Goal: Information Seeking & Learning: Learn about a topic

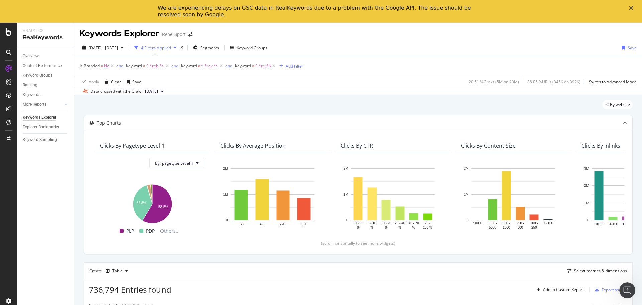
scroll to position [0, 354]
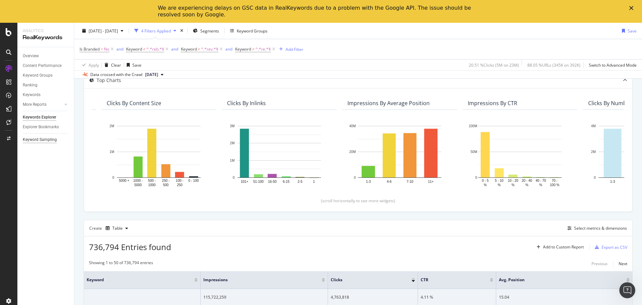
click at [35, 137] on div "Keyword Sampling" at bounding box center [40, 139] width 34 height 7
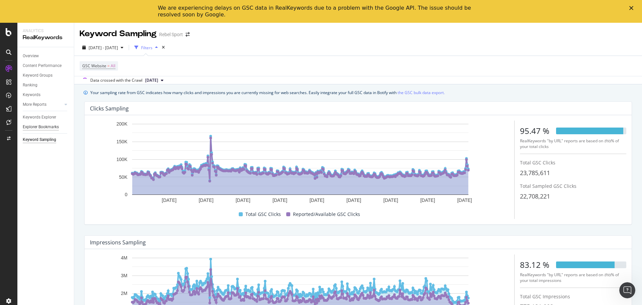
click at [42, 128] on div "Explorer Bookmarks" at bounding box center [41, 126] width 36 height 7
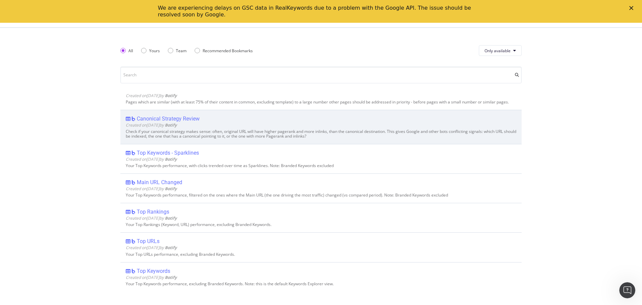
scroll to position [2470, 0]
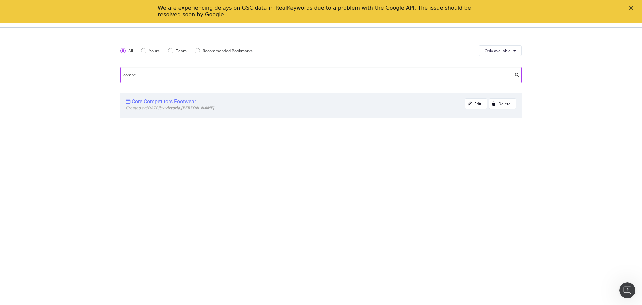
type input "compe"
click at [153, 101] on div "Core Competitors Footwear" at bounding box center [164, 101] width 64 height 7
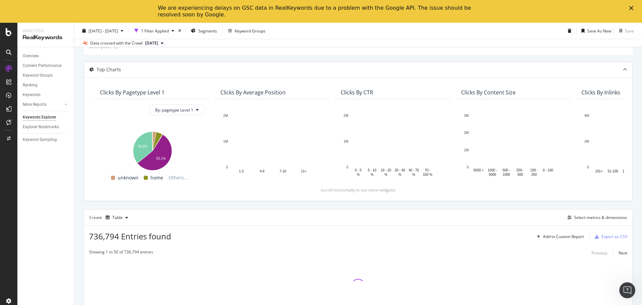
scroll to position [33, 0]
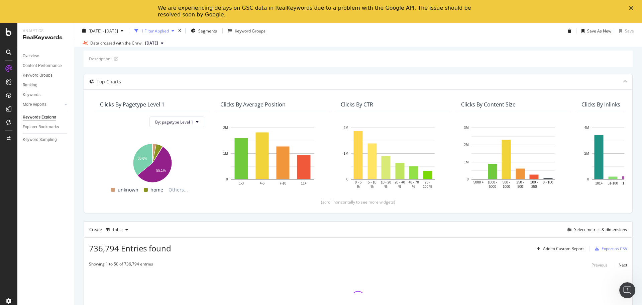
click at [169, 31] on div "1 Filter Applied" at bounding box center [155, 31] width 28 height 6
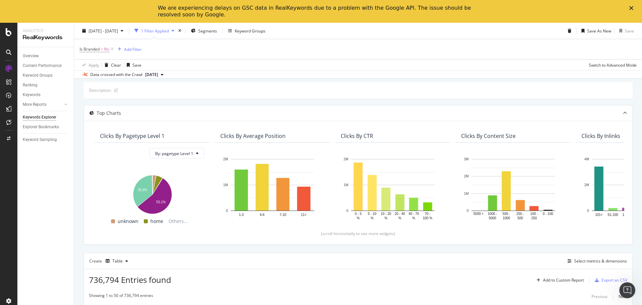
scroll to position [64, 0]
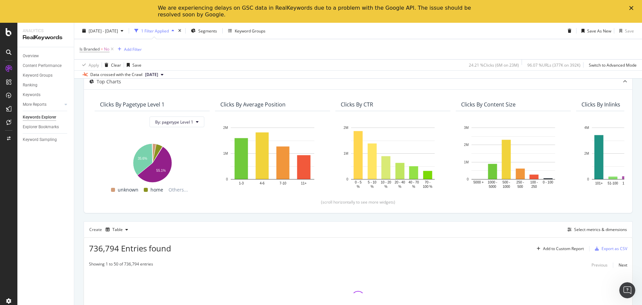
click at [448, 33] on div "[DATE] - [DATE] 1 Filter Applied Segments Keyword Groups Save As New Save" at bounding box center [358, 31] width 568 height 13
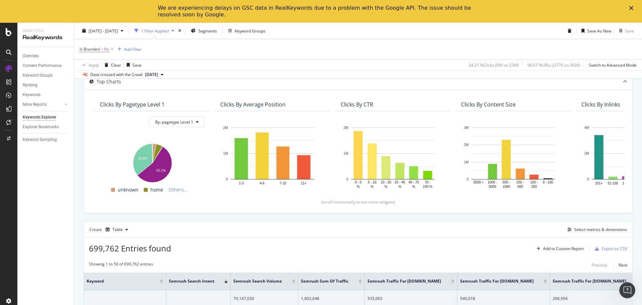
click at [630, 7] on polygon "Close" at bounding box center [631, 8] width 4 height 4
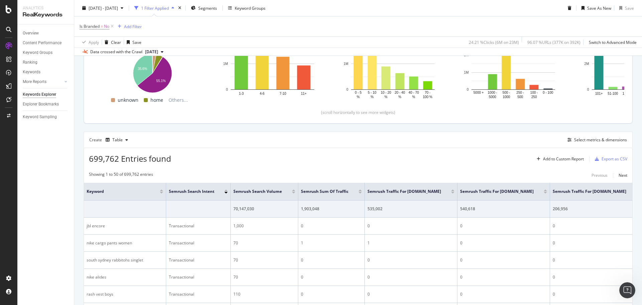
scroll to position [31, 0]
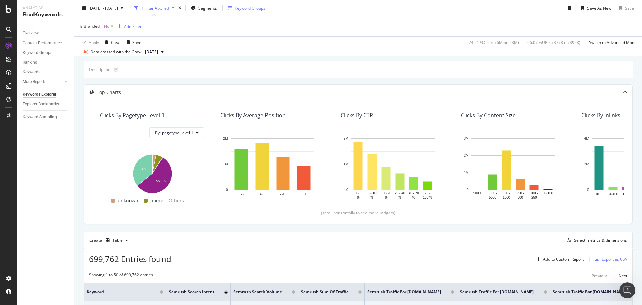
click at [265, 10] on div "Keyword Groups" at bounding box center [250, 8] width 31 height 6
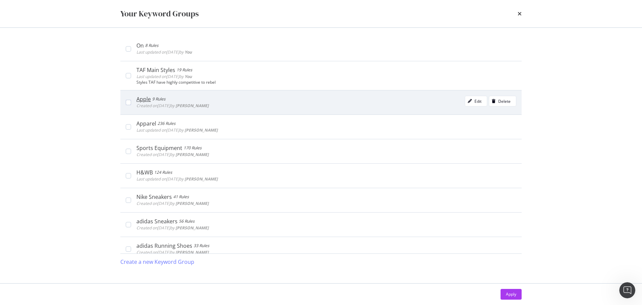
scroll to position [0, 0]
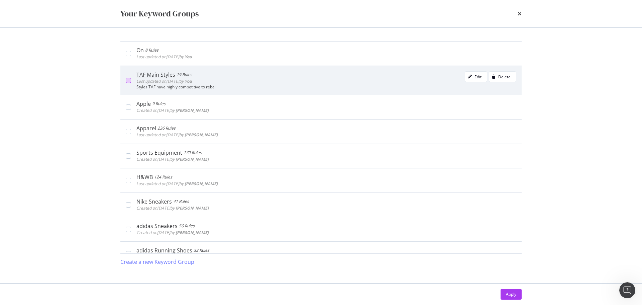
click at [126, 79] on div "modal" at bounding box center [128, 80] width 5 height 5
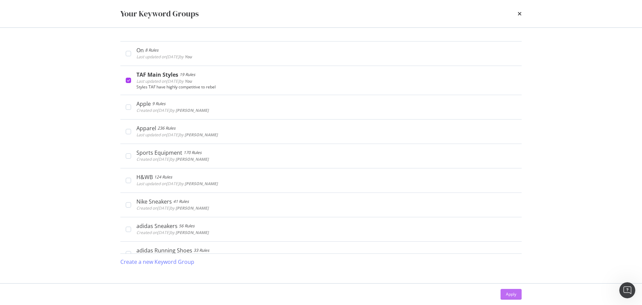
click at [510, 295] on div "Apply" at bounding box center [511, 294] width 10 height 6
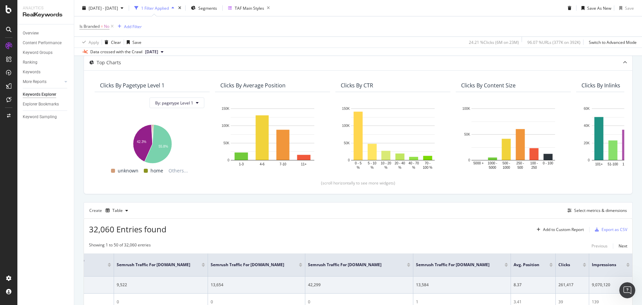
scroll to position [48, 0]
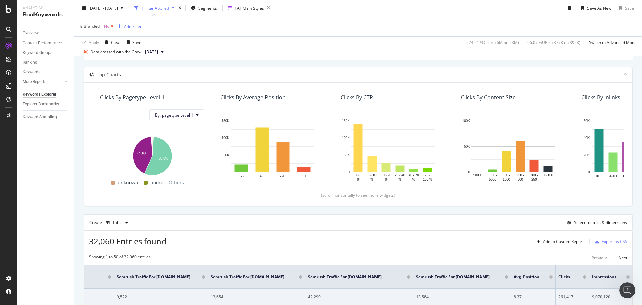
click at [113, 27] on icon at bounding box center [112, 26] width 6 height 7
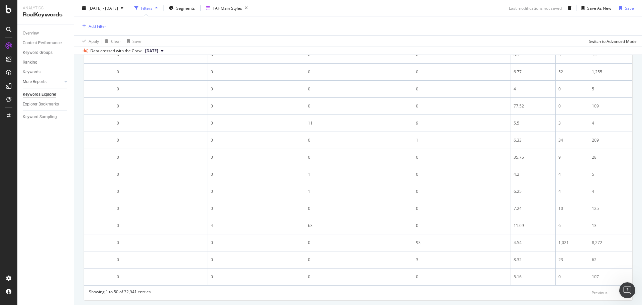
scroll to position [950, 0]
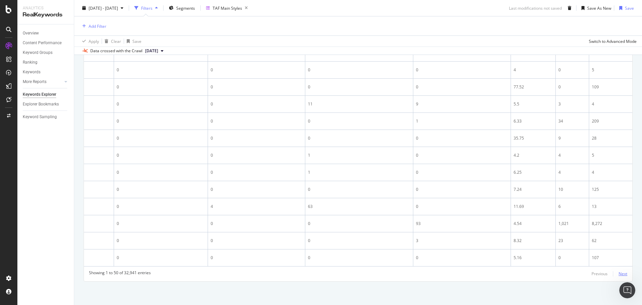
click at [618, 272] on div "Next" at bounding box center [622, 273] width 9 height 6
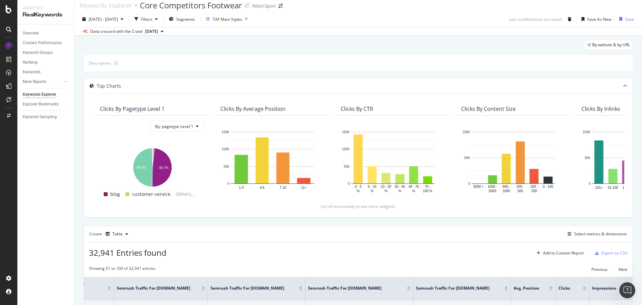
scroll to position [178, 0]
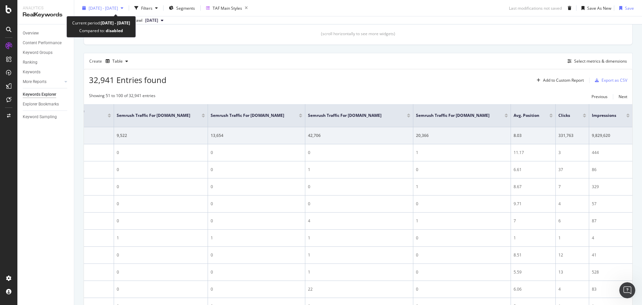
click at [126, 4] on div "[DATE] - [DATE]" at bounding box center [103, 8] width 46 height 10
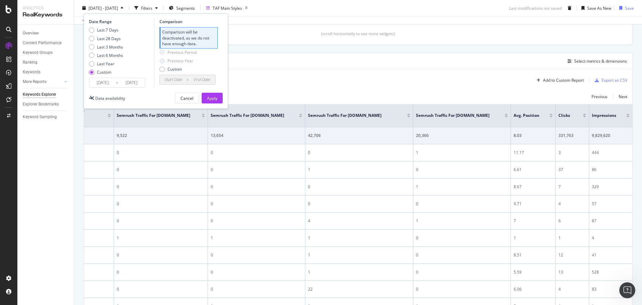
click at [99, 84] on input "[DATE]" at bounding box center [102, 82] width 27 height 9
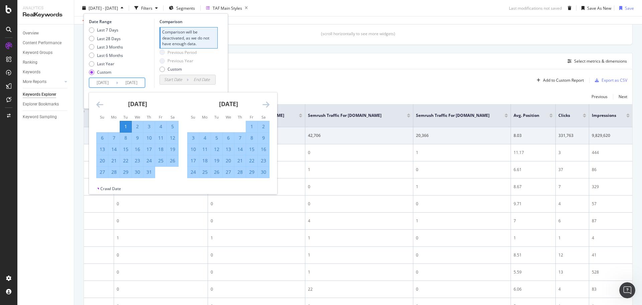
click at [100, 103] on icon "Move backward to switch to the previous month." at bounding box center [99, 104] width 7 height 8
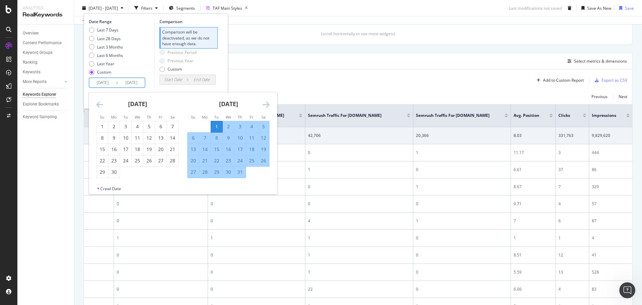
click at [100, 103] on icon "Move backward to switch to the previous month." at bounding box center [99, 104] width 7 height 8
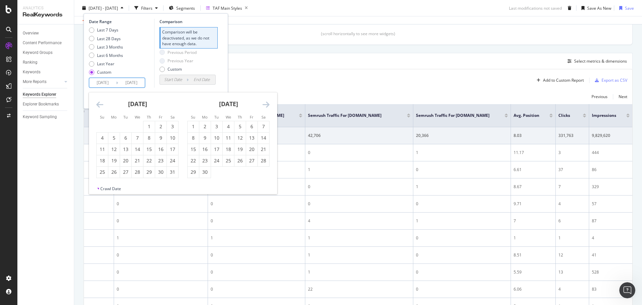
click at [100, 103] on icon "Move backward to switch to the previous month." at bounding box center [99, 104] width 7 height 8
click at [267, 103] on icon "Move forward to switch to the next month." at bounding box center [265, 104] width 7 height 8
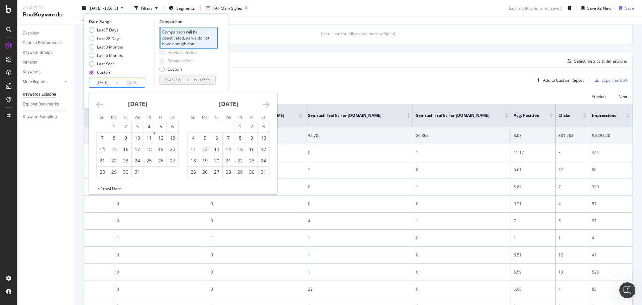
click at [267, 103] on icon "Move forward to switch to the next month." at bounding box center [265, 104] width 7 height 8
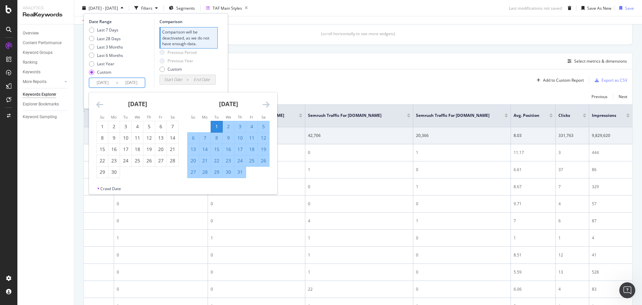
click at [218, 124] on div "1" at bounding box center [216, 126] width 11 height 7
click at [268, 104] on icon "Move forward to switch to the next month." at bounding box center [265, 104] width 7 height 8
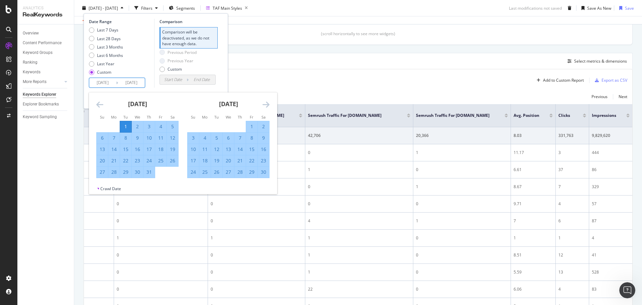
click at [268, 104] on icon "Move forward to switch to the next month." at bounding box center [265, 104] width 7 height 8
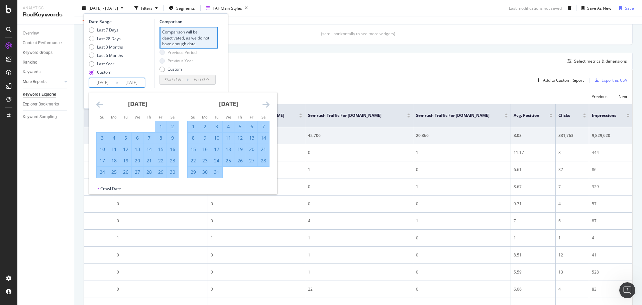
click at [268, 104] on icon "Move forward to switch to the next month." at bounding box center [265, 104] width 7 height 8
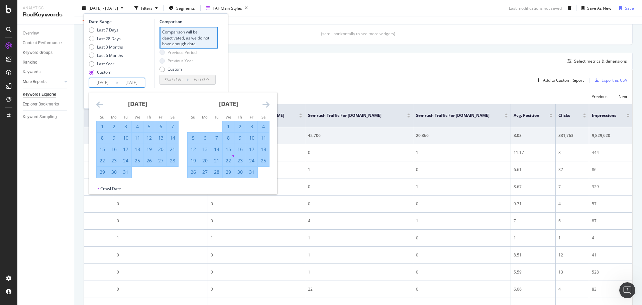
click at [268, 104] on icon "Move forward to switch to the next month." at bounding box center [265, 104] width 7 height 8
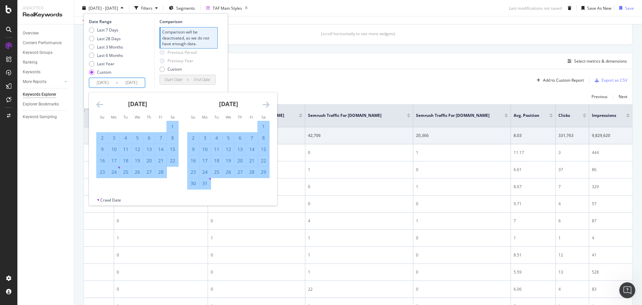
click at [268, 104] on icon "Move forward to switch to the next month." at bounding box center [265, 104] width 7 height 8
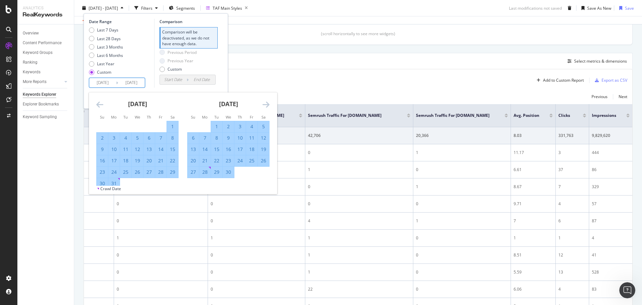
click at [268, 104] on icon "Move forward to switch to the next month." at bounding box center [265, 104] width 7 height 8
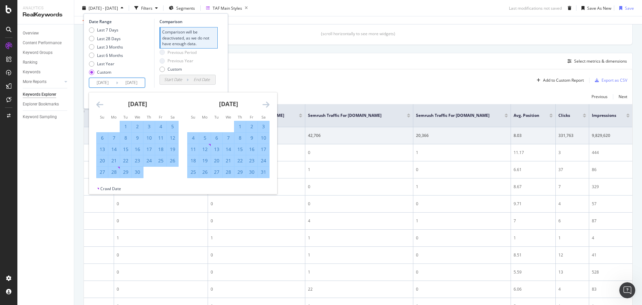
click at [268, 104] on icon "Move forward to switch to the next month." at bounding box center [265, 104] width 7 height 8
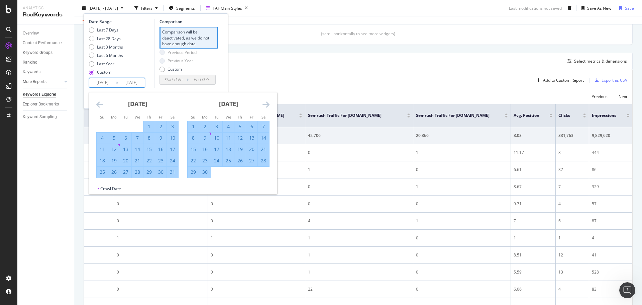
click at [268, 104] on icon "Move forward to switch to the next month." at bounding box center [265, 104] width 7 height 8
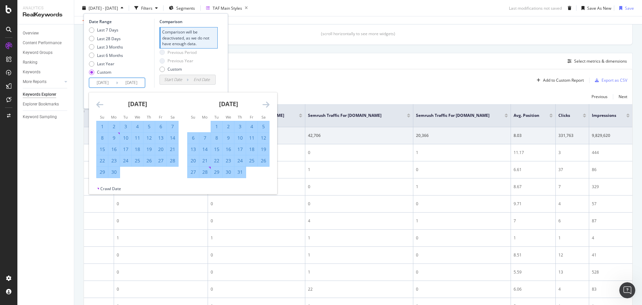
click at [268, 104] on icon "Move forward to switch to the next month." at bounding box center [265, 104] width 7 height 8
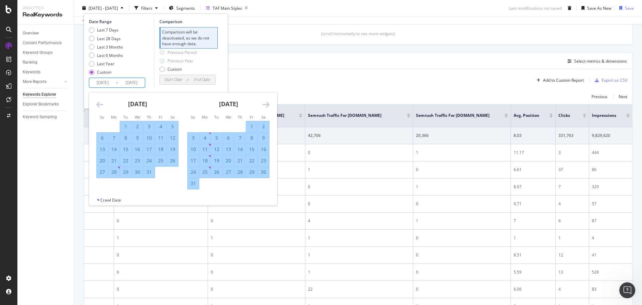
click at [268, 104] on icon "Move forward to switch to the next month." at bounding box center [265, 104] width 7 height 8
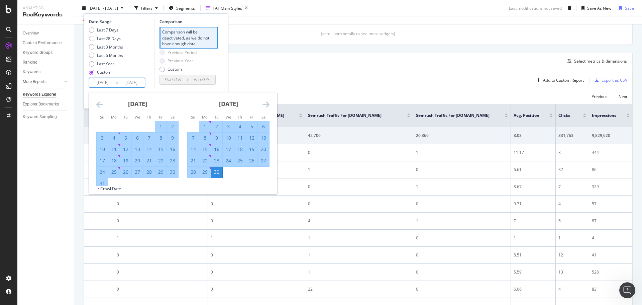
click at [220, 169] on div "30" at bounding box center [216, 171] width 11 height 7
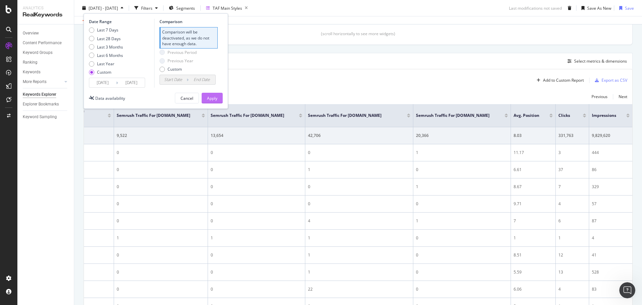
click at [218, 98] on button "Apply" at bounding box center [212, 98] width 21 height 11
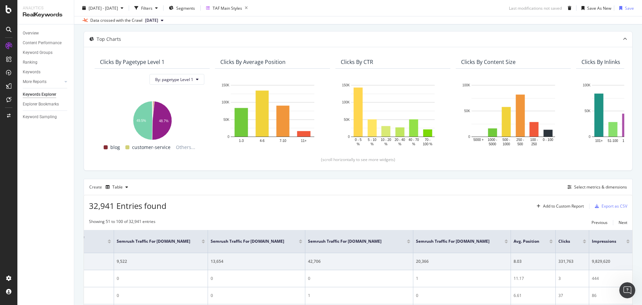
scroll to position [44, 0]
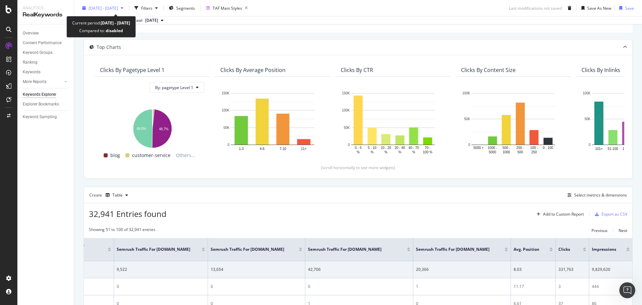
click at [118, 10] on span "[DATE] - [DATE]" at bounding box center [103, 8] width 29 height 6
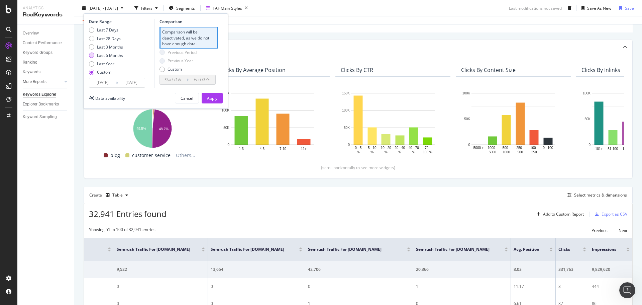
click at [108, 55] on div "Last 6 Months" at bounding box center [110, 55] width 26 height 6
type input "[DATE]"
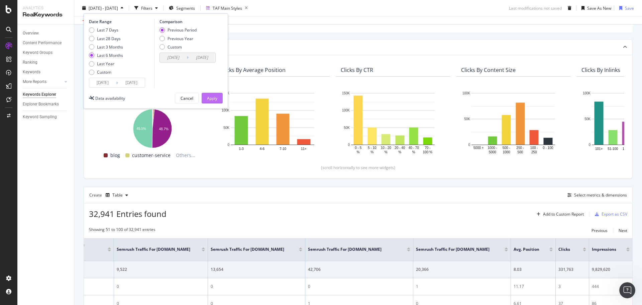
click at [210, 97] on div "Apply" at bounding box center [212, 98] width 10 height 6
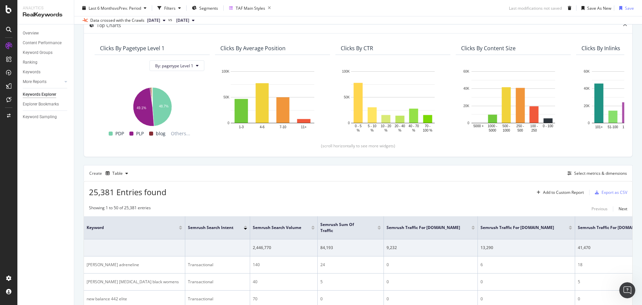
scroll to position [67, 0]
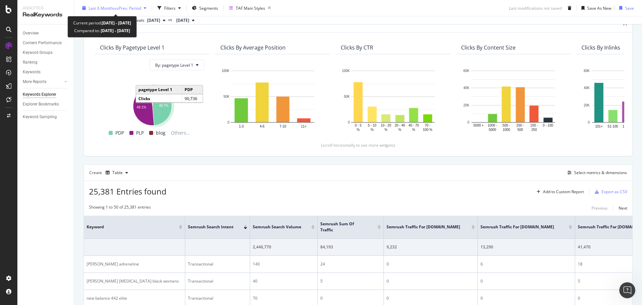
click at [130, 9] on span "vs Prev. Period" at bounding box center [128, 8] width 26 height 6
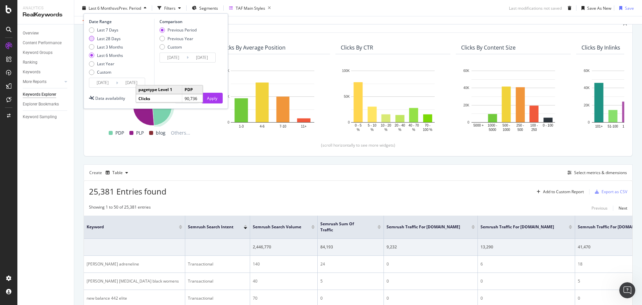
click at [112, 37] on div "Last 28 Days" at bounding box center [109, 38] width 24 height 6
type input "[DATE]"
click at [215, 99] on div "Apply" at bounding box center [212, 98] width 10 height 6
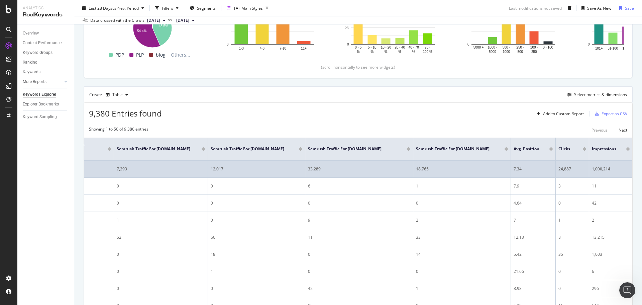
scroll to position [111, 0]
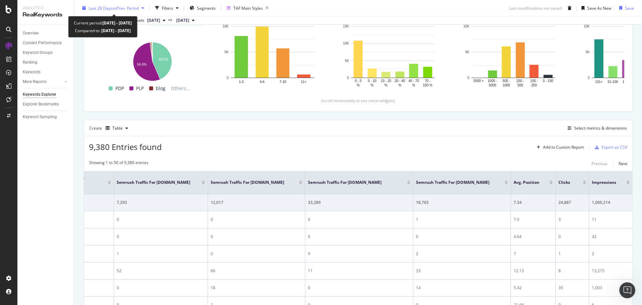
click at [94, 9] on span "Last 28 Days" at bounding box center [101, 8] width 24 height 6
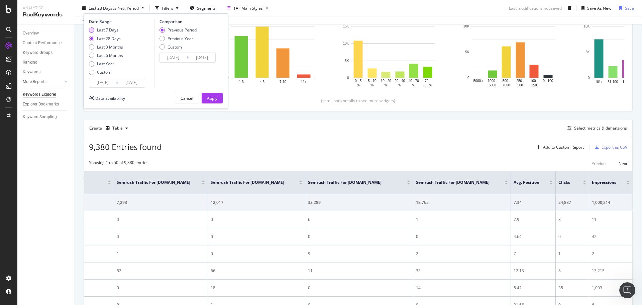
click at [92, 30] on div "Last 7 Days" at bounding box center [91, 29] width 5 height 5
type input "[DATE]"
click at [209, 98] on div "Apply" at bounding box center [212, 98] width 10 height 6
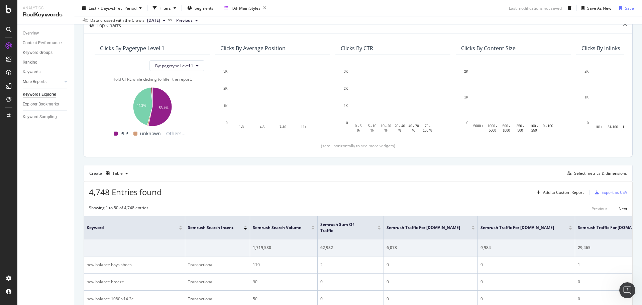
scroll to position [111, 0]
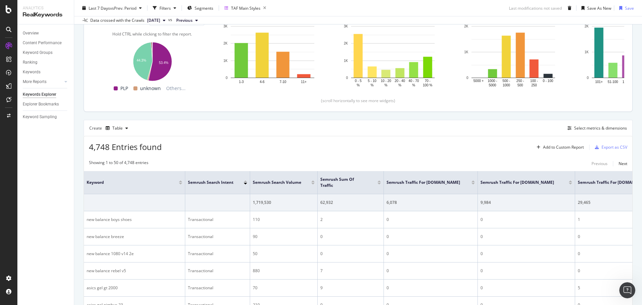
click at [202, 69] on rect "A chart." at bounding box center [152, 60] width 104 height 43
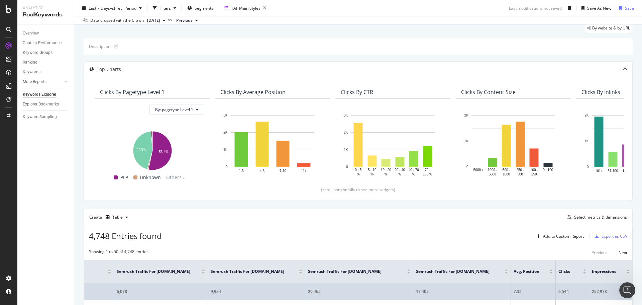
scroll to position [0, 0]
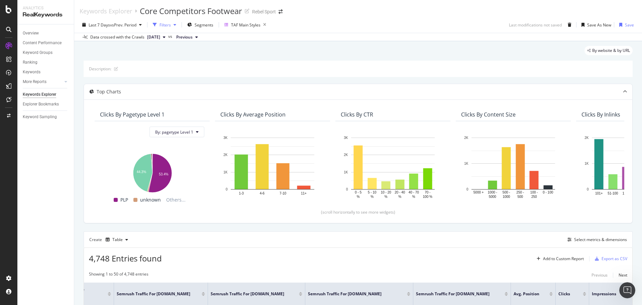
click at [168, 24] on div "Filters" at bounding box center [164, 25] width 11 height 6
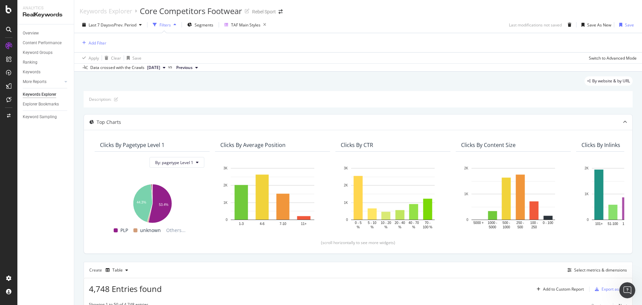
click at [201, 69] on button "Previous" at bounding box center [187, 68] width 27 height 8
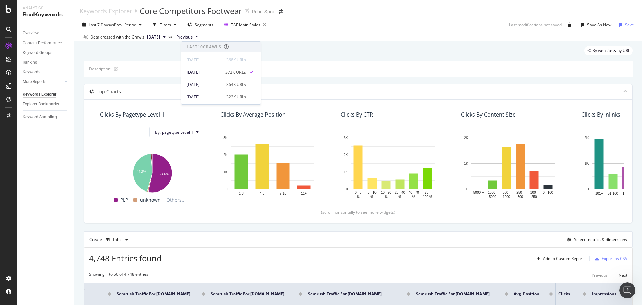
click at [316, 65] on div "Description:" at bounding box center [358, 69] width 549 height 16
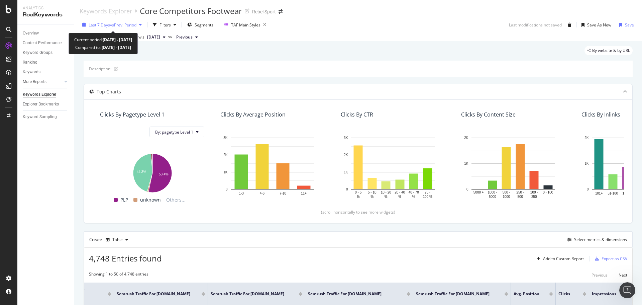
click at [109, 28] on div "Last 7 Days vs Prev. Period" at bounding box center [112, 25] width 65 height 10
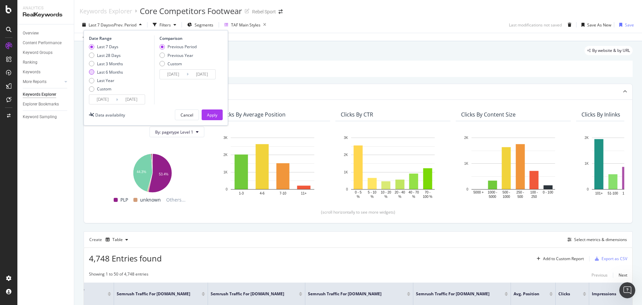
click at [109, 73] on div "Last 6 Months" at bounding box center [110, 72] width 26 height 6
type input "[DATE]"
click at [217, 114] on div "Apply" at bounding box center [212, 115] width 10 height 6
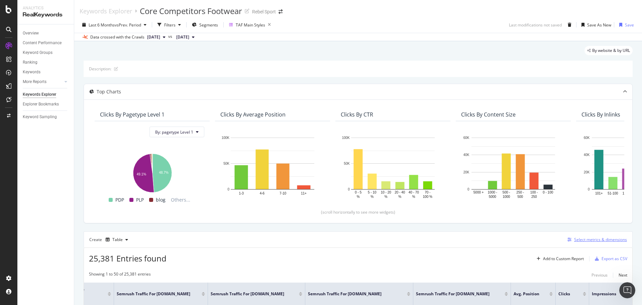
click at [595, 240] on div "Select metrics & dimensions" at bounding box center [600, 239] width 53 height 6
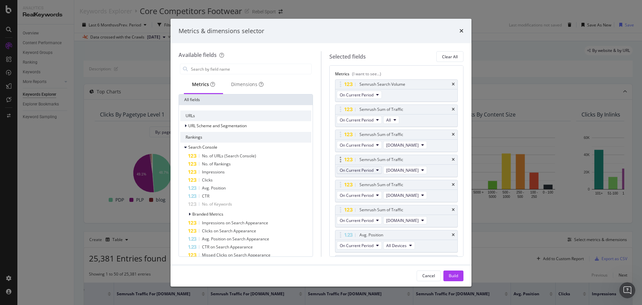
click at [377, 170] on icon "modal" at bounding box center [377, 170] width 3 height 4
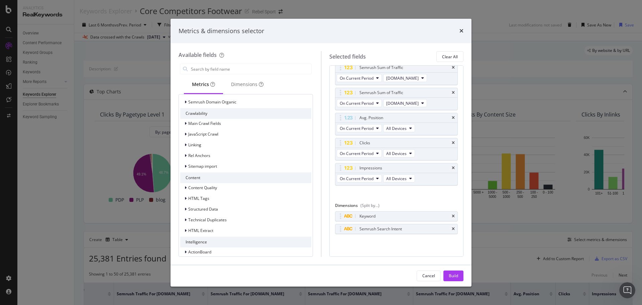
scroll to position [334, 0]
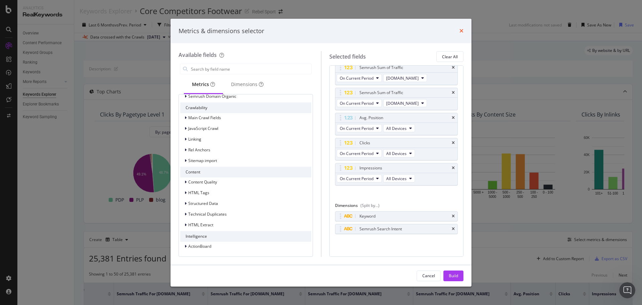
click at [462, 28] on icon "times" at bounding box center [461, 30] width 4 height 5
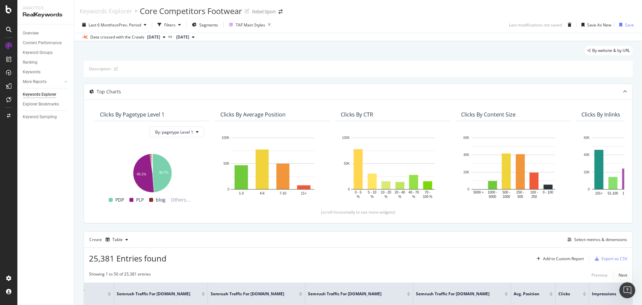
click at [462, 28] on div "Last 6 Months vs Prev. Period Filters Segments TAF Main Styles Last modificatio…" at bounding box center [358, 25] width 568 height 13
click at [489, 47] on div "By website & by URL" at bounding box center [358, 53] width 549 height 15
click at [271, 25] on icon "button" at bounding box center [269, 24] width 8 height 9
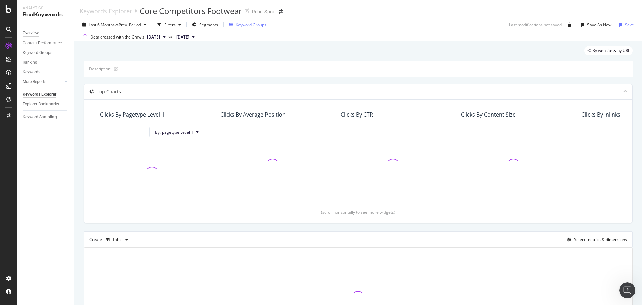
click at [35, 32] on div "Overview" at bounding box center [31, 33] width 16 height 7
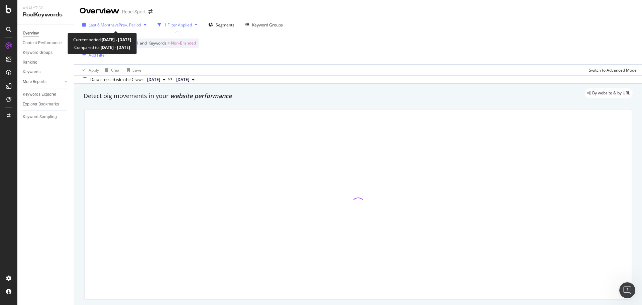
click at [125, 26] on span "vs Prev. Period" at bounding box center [128, 25] width 26 height 6
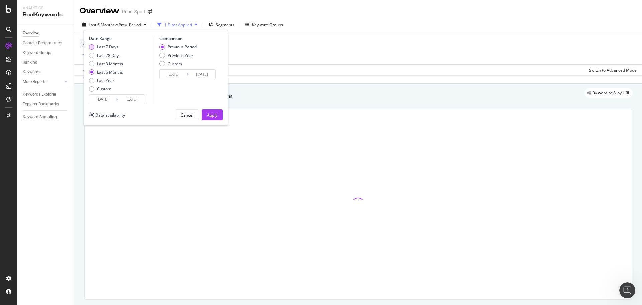
click at [110, 48] on div "Last 7 Days" at bounding box center [107, 47] width 21 height 6
type input "[DATE]"
click at [208, 117] on div "Apply" at bounding box center [212, 115] width 10 height 6
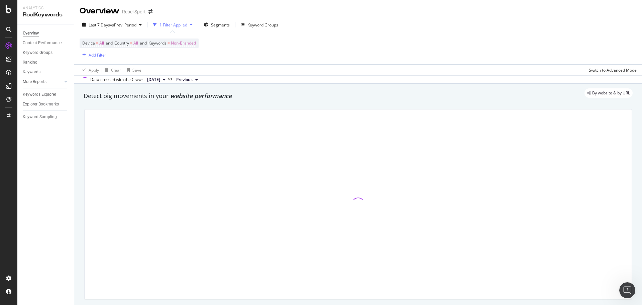
click at [193, 24] on icon "button" at bounding box center [191, 25] width 3 height 4
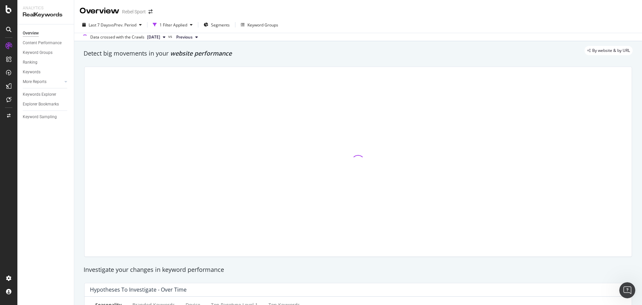
click at [371, 23] on div "Last 7 Days vs Prev. Period 1 Filter Applied Segments Keyword Groups" at bounding box center [358, 25] width 568 height 13
click at [375, 24] on div "Last 7 Days vs Prev. Period 1 Filter Applied Segments Keyword Groups" at bounding box center [358, 25] width 568 height 13
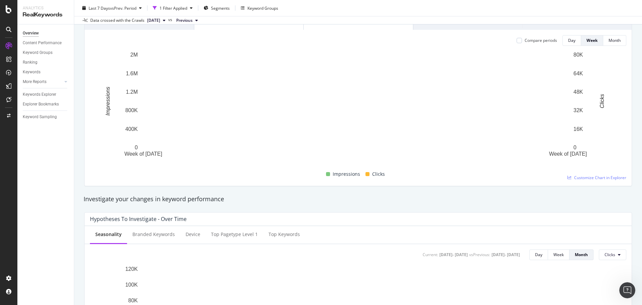
scroll to position [33, 0]
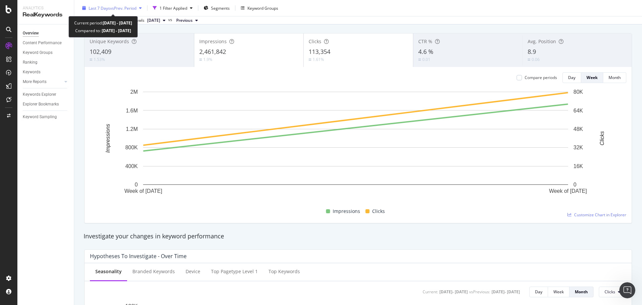
click at [132, 8] on span "vs Prev. Period" at bounding box center [123, 8] width 26 height 6
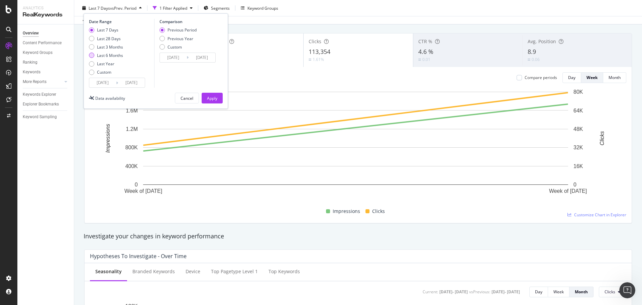
click at [116, 55] on div "Last 6 Months" at bounding box center [110, 55] width 26 height 6
type input "[DATE]"
click at [212, 97] on div "Apply" at bounding box center [212, 98] width 10 height 6
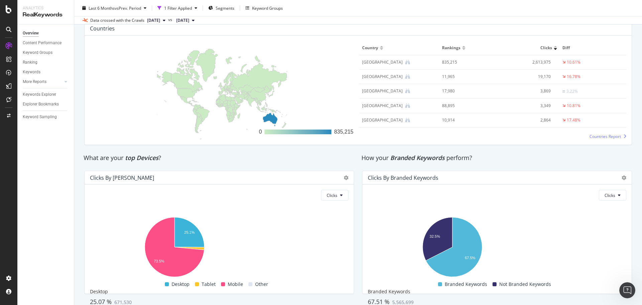
scroll to position [1008, 0]
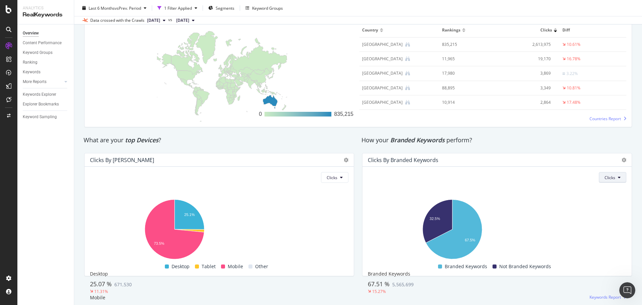
click at [619, 178] on button "Clicks" at bounding box center [612, 177] width 27 height 11
click at [609, 202] on span "Impressions" at bounding box center [611, 203] width 23 height 6
click at [594, 181] on button "Impressions" at bounding box center [606, 177] width 39 height 11
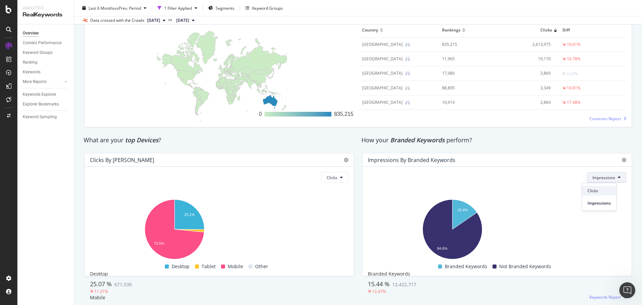
click at [594, 190] on span "Clicks" at bounding box center [598, 191] width 23 height 6
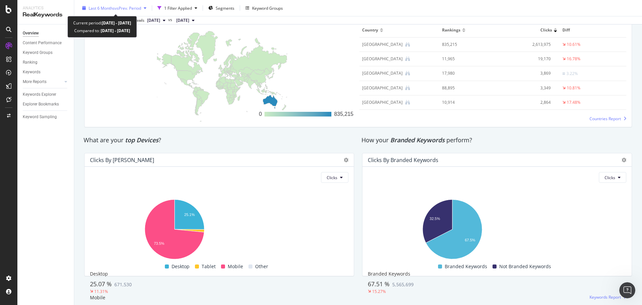
click at [132, 12] on div "Last 6 Months vs Prev. Period" at bounding box center [115, 8] width 70 height 10
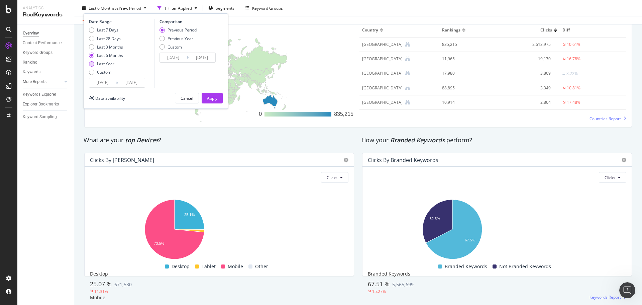
click at [106, 66] on div "Last Year" at bounding box center [105, 64] width 17 height 6
type input "[DATE]"
click at [214, 99] on div "Apply" at bounding box center [212, 98] width 10 height 6
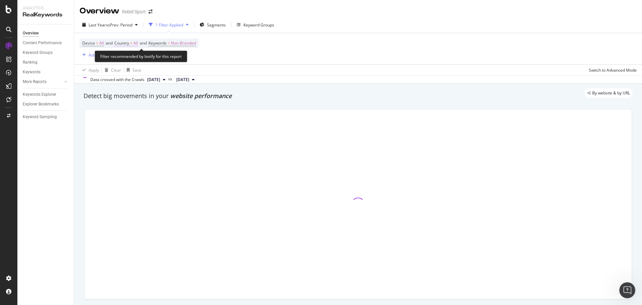
click at [129, 43] on span "Country" at bounding box center [121, 43] width 15 height 6
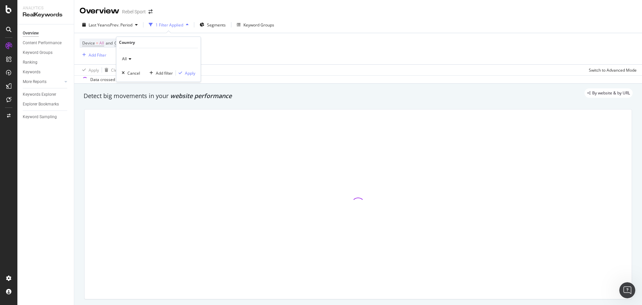
click at [128, 61] on icon at bounding box center [129, 59] width 5 height 4
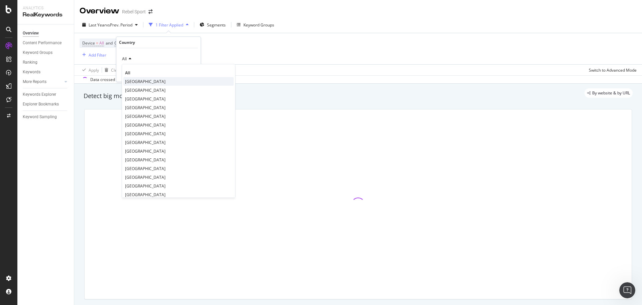
click at [130, 79] on span "[GEOGRAPHIC_DATA]" at bounding box center [145, 82] width 40 height 6
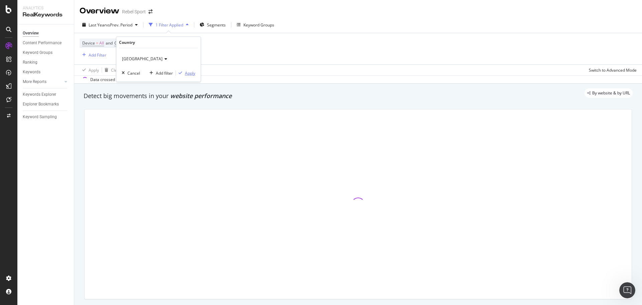
click at [189, 74] on div "Apply" at bounding box center [190, 73] width 10 height 6
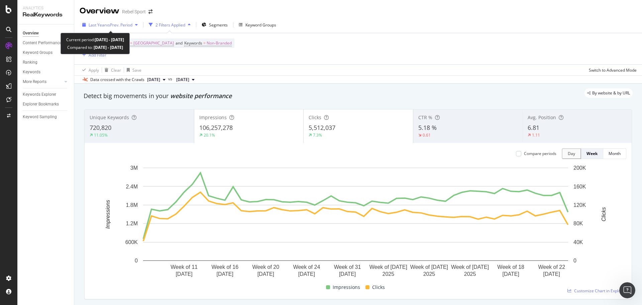
click at [115, 23] on span "vs Prev. Period" at bounding box center [119, 25] width 26 height 6
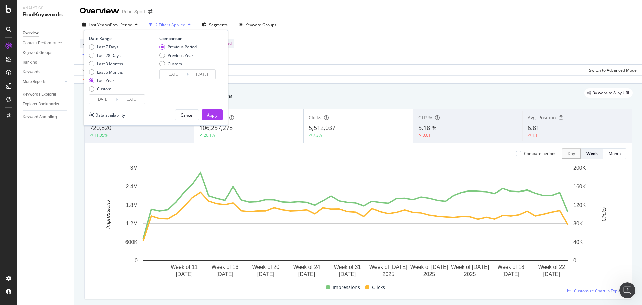
click at [355, 94] on div "By website & by URL" at bounding box center [355, 92] width 556 height 9
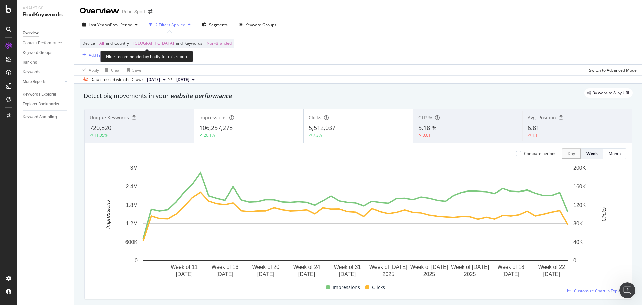
click at [207, 43] on span "Non-Branded" at bounding box center [219, 42] width 25 height 9
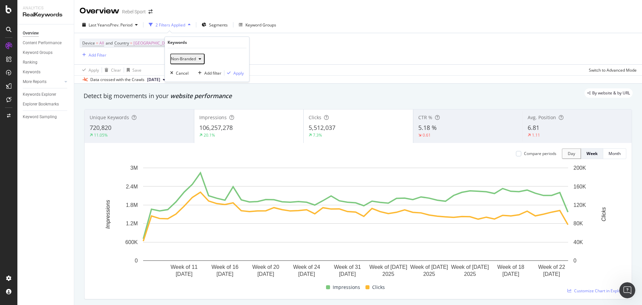
click at [201, 60] on icon "button" at bounding box center [200, 59] width 3 height 4
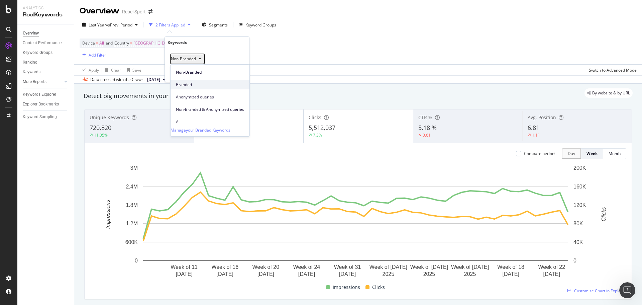
click at [197, 82] on span "Branded" at bounding box center [210, 85] width 68 height 6
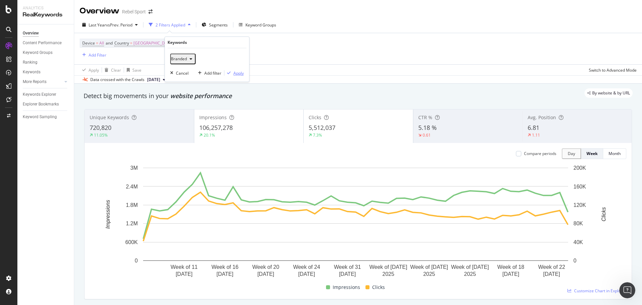
click at [242, 72] on div "Apply" at bounding box center [238, 73] width 10 height 6
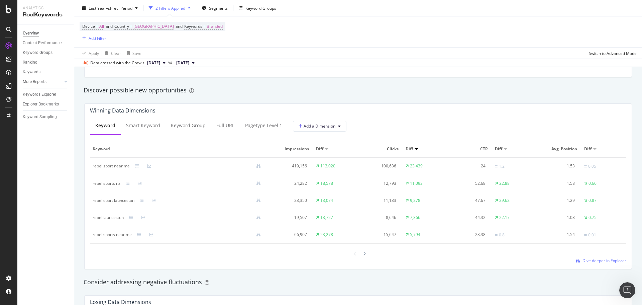
scroll to position [602, 0]
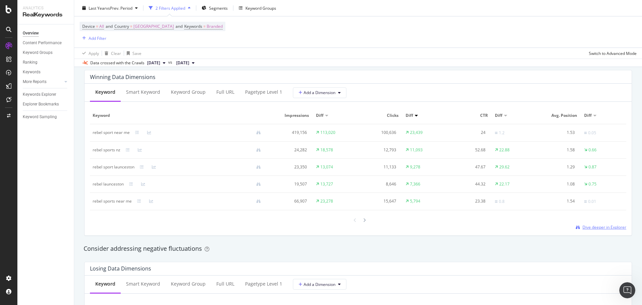
click at [592, 227] on span "Dive deeper in Explorer" at bounding box center [604, 227] width 44 height 6
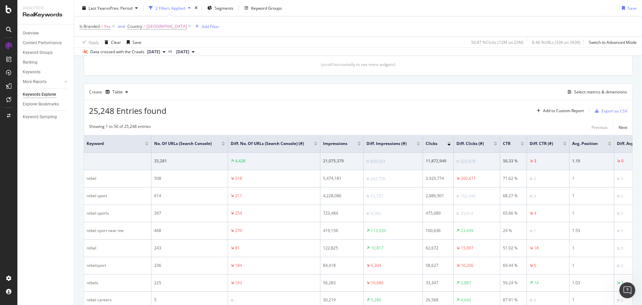
scroll to position [175, 0]
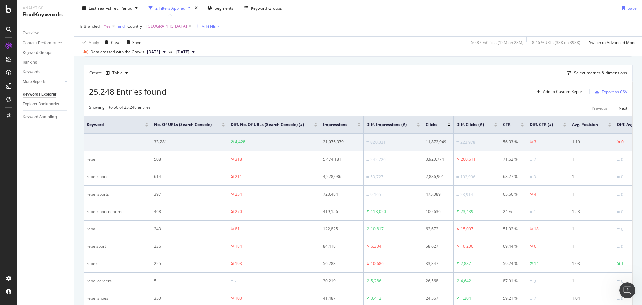
click at [494, 123] on div at bounding box center [495, 123] width 3 height 2
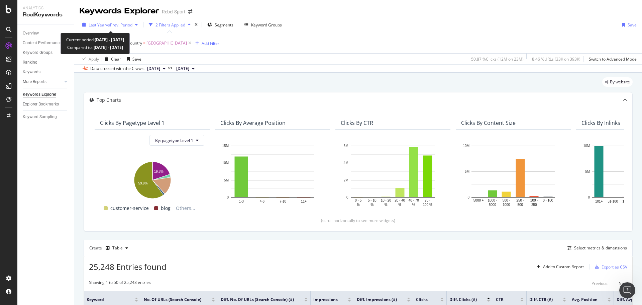
click at [132, 25] on span "vs Prev. Period" at bounding box center [119, 25] width 26 height 6
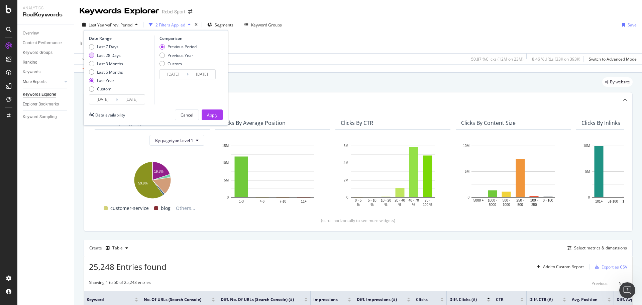
click at [115, 56] on div "Last 28 Days" at bounding box center [109, 55] width 24 height 6
type input "[DATE]"
click at [207, 118] on div "Apply" at bounding box center [212, 115] width 10 height 10
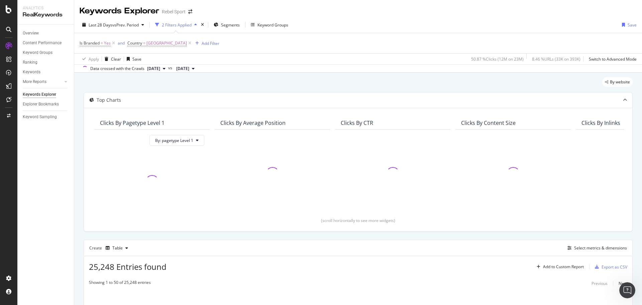
click at [187, 24] on div "2 Filters Applied" at bounding box center [177, 25] width 30 height 6
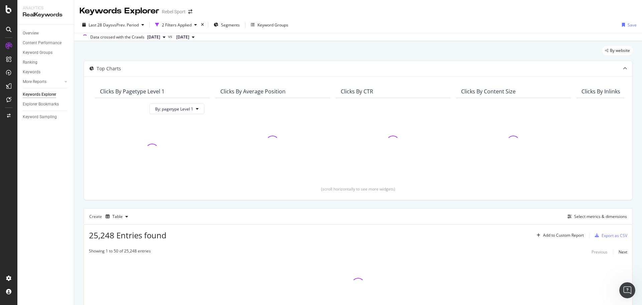
click at [361, 49] on div "By website" at bounding box center [358, 53] width 549 height 15
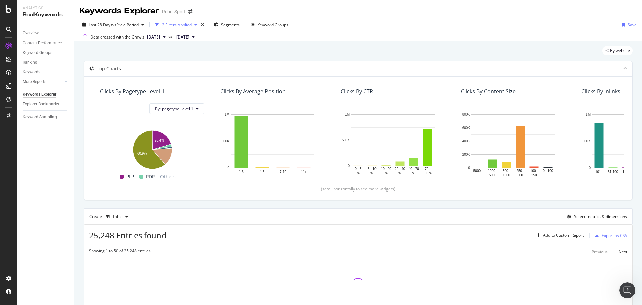
click at [191, 25] on div "2 Filters Applied" at bounding box center [177, 25] width 30 height 6
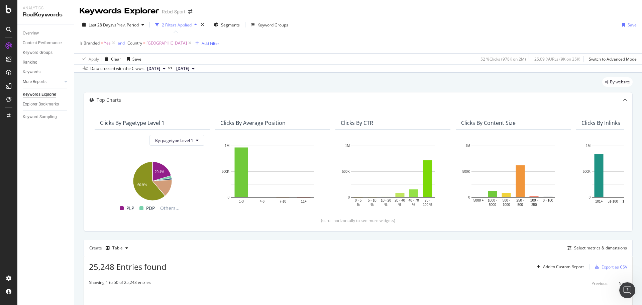
click at [102, 43] on span "=" at bounding box center [102, 43] width 2 height 6
click at [96, 60] on icon at bounding box center [94, 59] width 5 height 4
click at [94, 81] on span "No" at bounding box center [91, 82] width 5 height 6
drag, startPoint x: 152, startPoint y: 73, endPoint x: 342, endPoint y: 59, distance: 190.4
click at [152, 73] on div "Apply" at bounding box center [153, 73] width 10 height 6
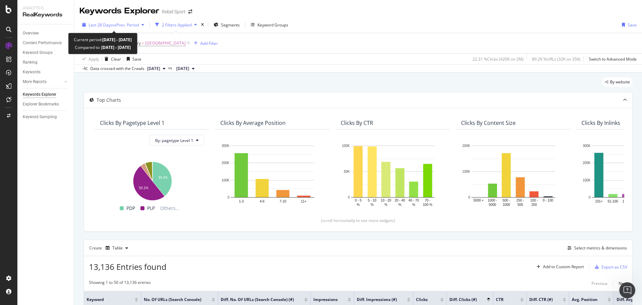
click at [106, 27] on span "Last 28 Days" at bounding box center [101, 25] width 24 height 6
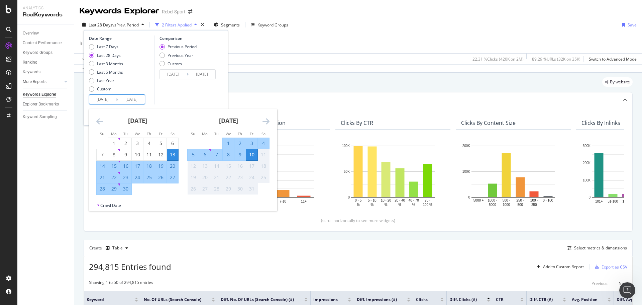
click at [111, 101] on input "[DATE]" at bounding box center [102, 99] width 27 height 9
click at [273, 46] on div "Is Branded = No and Country = [GEOGRAPHIC_DATA] Add Filter" at bounding box center [358, 43] width 557 height 20
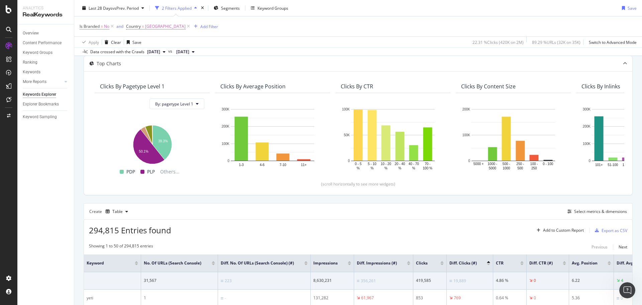
scroll to position [33, 0]
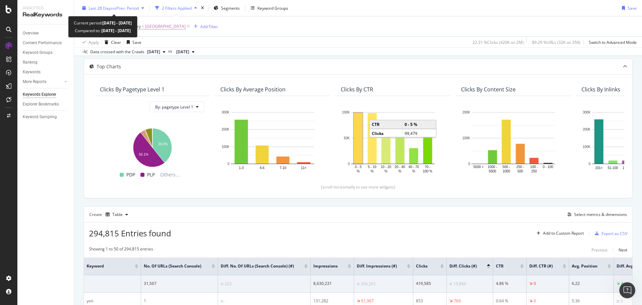
click at [125, 8] on span "vs Prev. Period" at bounding box center [125, 8] width 26 height 6
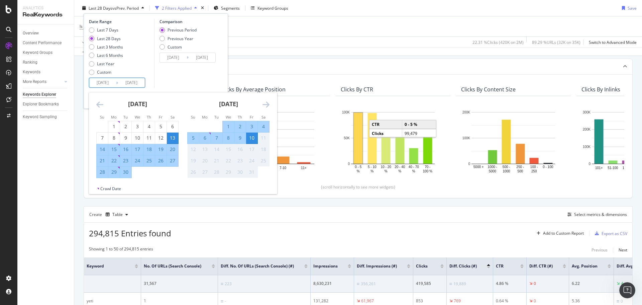
click at [127, 83] on input "[DATE]" at bounding box center [131, 82] width 27 height 9
click at [100, 106] on icon "Move backward to switch to the previous month." at bounding box center [99, 104] width 7 height 8
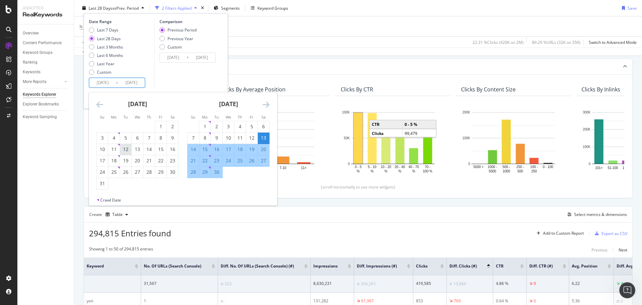
click at [123, 148] on div "12" at bounding box center [125, 149] width 11 height 7
type input "[DATE]"
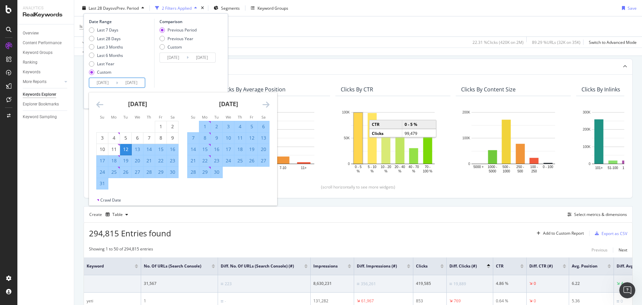
click at [255, 138] on div "12" at bounding box center [251, 137] width 11 height 7
type input "[DATE]"
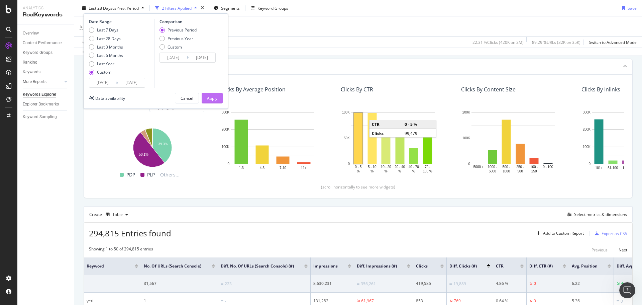
click at [219, 98] on button "Apply" at bounding box center [212, 98] width 21 height 11
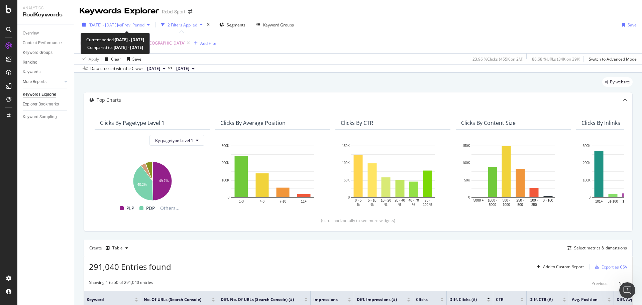
click at [143, 26] on span "vs Prev. Period" at bounding box center [131, 25] width 26 height 6
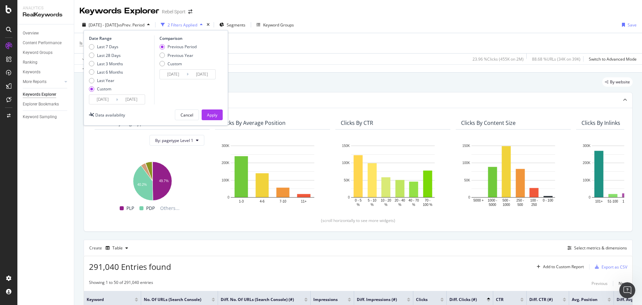
click at [130, 99] on input "[DATE]" at bounding box center [131, 99] width 27 height 9
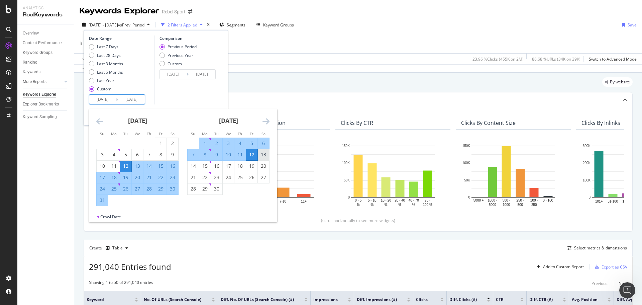
click at [262, 152] on div "13" at bounding box center [263, 154] width 11 height 7
type input "[DATE]"
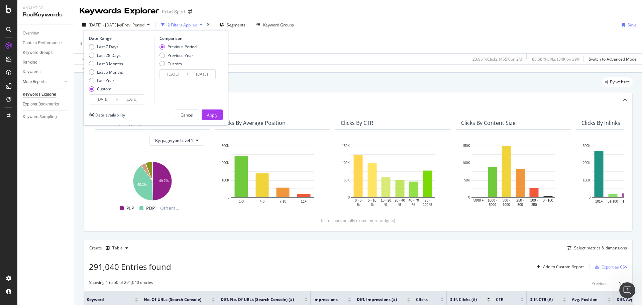
click at [133, 97] on input "[DATE]" at bounding box center [131, 99] width 27 height 9
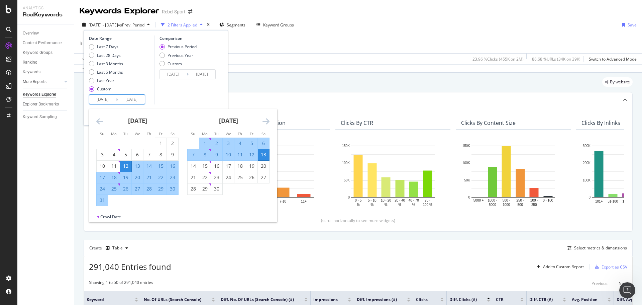
click at [115, 100] on input "[DATE]" at bounding box center [102, 99] width 27 height 9
click at [263, 154] on div "13" at bounding box center [263, 154] width 11 height 7
type input "[DATE]"
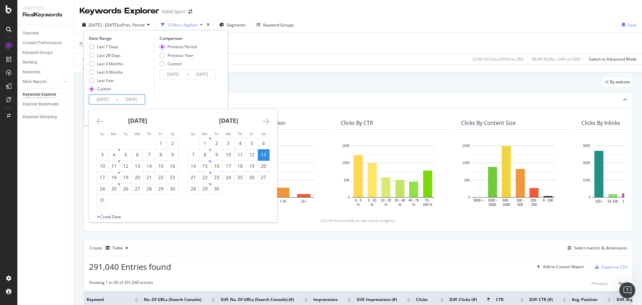
click at [265, 119] on icon "Move forward to switch to the next month." at bounding box center [265, 121] width 7 height 8
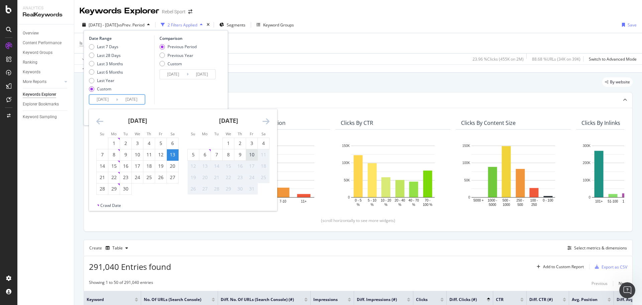
click at [254, 153] on div "10" at bounding box center [251, 154] width 11 height 7
type input "[DATE]"
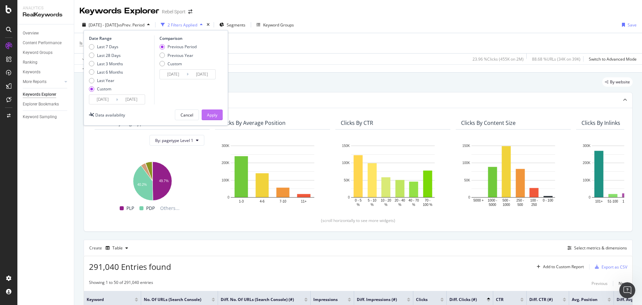
click at [213, 113] on div "Apply" at bounding box center [212, 115] width 10 height 6
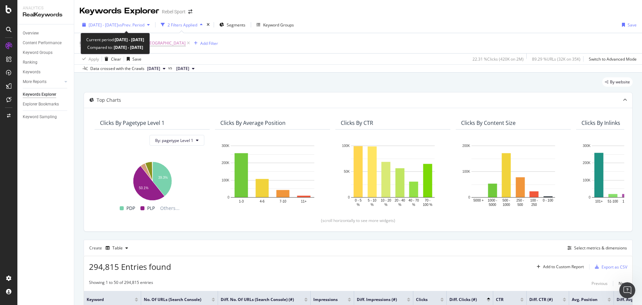
click at [118, 26] on span "[DATE] - [DATE]" at bounding box center [103, 25] width 29 height 6
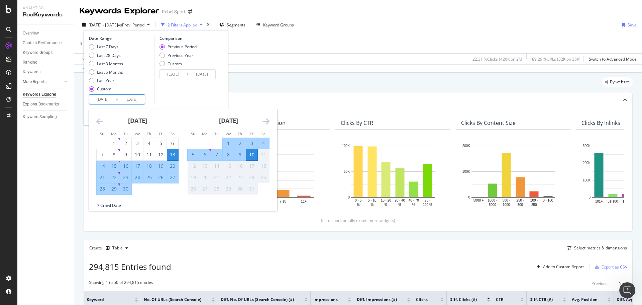
click at [123, 97] on input "[DATE]" at bounding box center [131, 99] width 27 height 9
click at [99, 123] on icon "Move backward to switch to the previous month." at bounding box center [99, 121] width 7 height 8
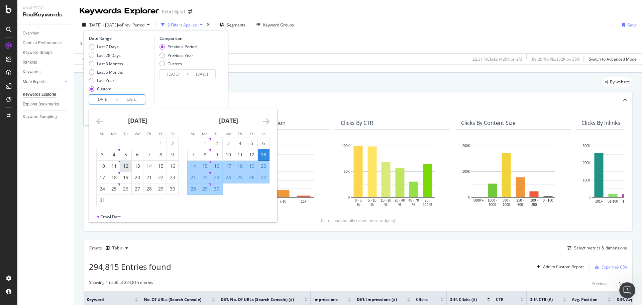
click at [125, 167] on div "12" at bounding box center [125, 165] width 11 height 7
type input "[DATE]"
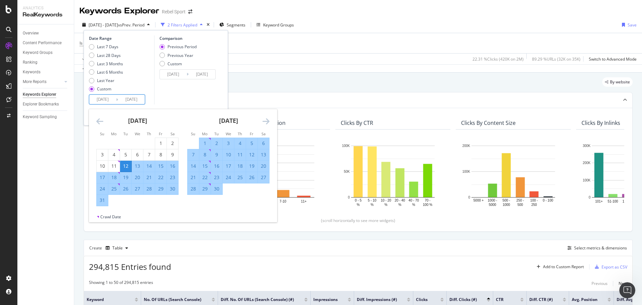
click at [220, 155] on div "9" at bounding box center [216, 154] width 11 height 7
type input "[DATE]"
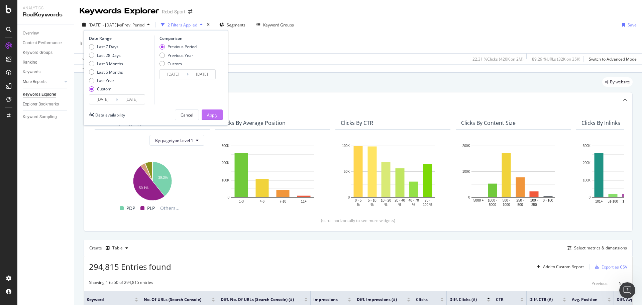
click at [216, 117] on div "Apply" at bounding box center [212, 115] width 10 height 6
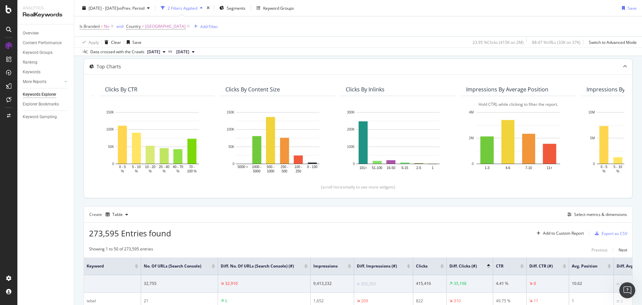
scroll to position [0, 237]
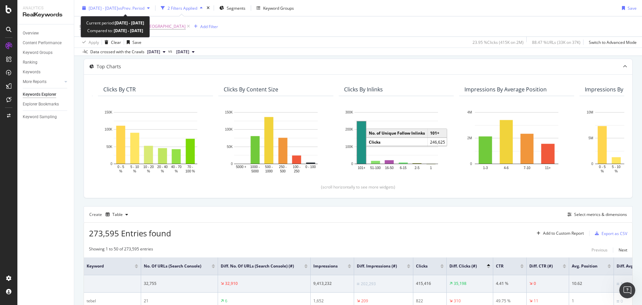
click at [109, 5] on span "[DATE] - [DATE]" at bounding box center [103, 8] width 29 height 6
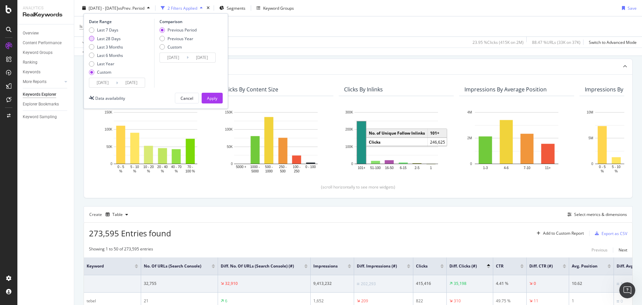
click at [107, 40] on div "Last 28 Days" at bounding box center [109, 38] width 24 height 6
type input "[DATE]"
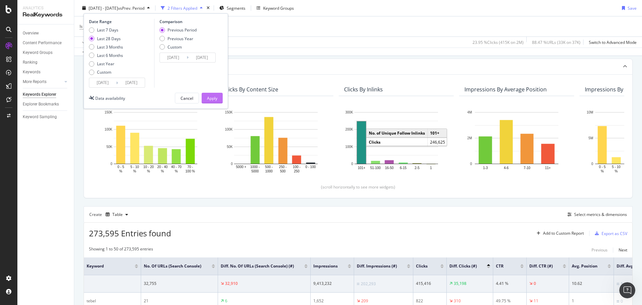
click at [210, 100] on div "Apply" at bounding box center [212, 98] width 10 height 6
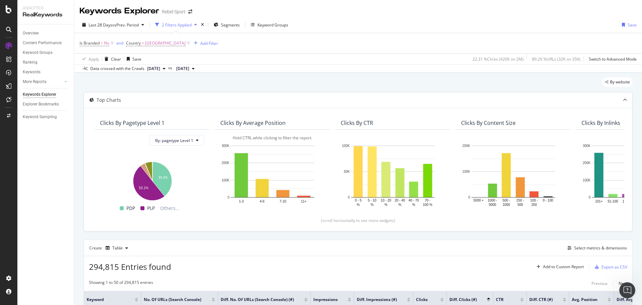
click at [243, 136] on div "Hold CTRL while clicking to filter the report." at bounding box center [272, 138] width 104 height 6
click at [264, 137] on div "Hold CTRL while clicking to filter the report." at bounding box center [272, 138] width 104 height 6
click at [277, 157] on rect "A chart." at bounding box center [273, 171] width 84 height 52
click at [244, 172] on rect "A chart." at bounding box center [241, 175] width 13 height 44
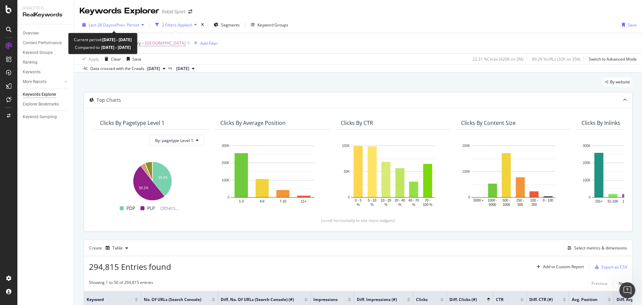
click at [125, 25] on span "vs Prev. Period" at bounding box center [125, 25] width 26 height 6
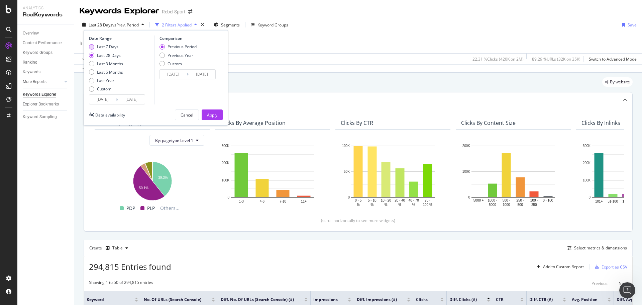
click at [110, 47] on div "Last 7 Days" at bounding box center [107, 47] width 21 height 6
type input "[DATE]"
click at [210, 116] on div "Apply" at bounding box center [212, 115] width 10 height 6
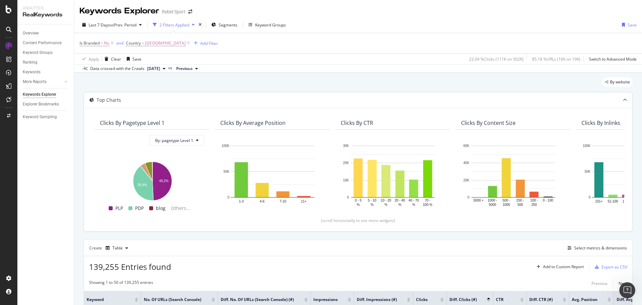
click at [314, 253] on div "Create Table Select metrics & dimensions" at bounding box center [358, 247] width 549 height 16
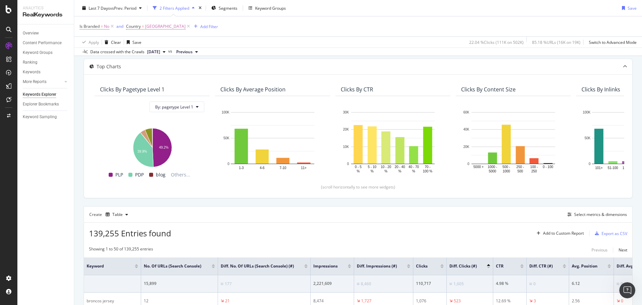
click at [320, 211] on div "Create Table Select metrics & dimensions" at bounding box center [358, 214] width 549 height 16
click at [26, 34] on div "Overview" at bounding box center [31, 33] width 16 height 7
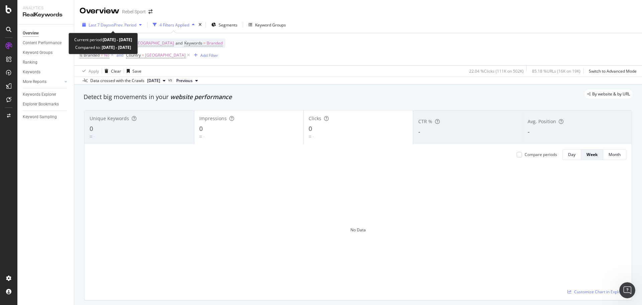
click at [97, 27] on span "Last 7 Days" at bounding box center [99, 25] width 21 height 6
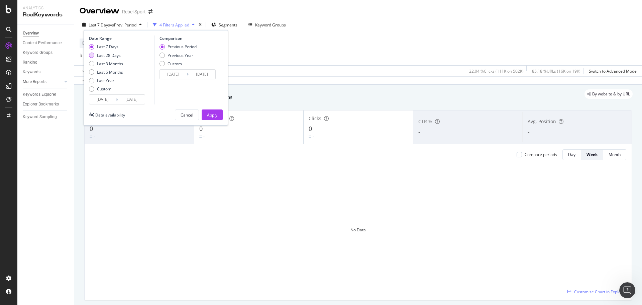
click at [103, 56] on div "Last 28 Days" at bounding box center [109, 55] width 24 height 6
type input "[DATE]"
click at [215, 116] on div "Apply" at bounding box center [212, 115] width 10 height 6
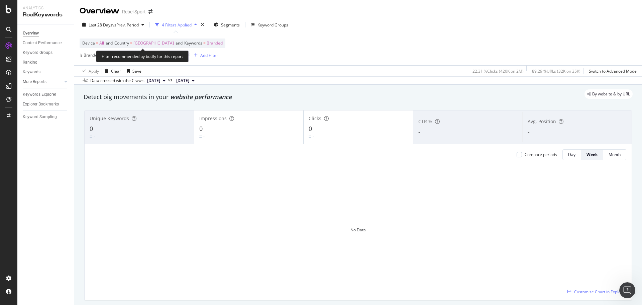
click at [207, 42] on span "Branded" at bounding box center [215, 42] width 16 height 9
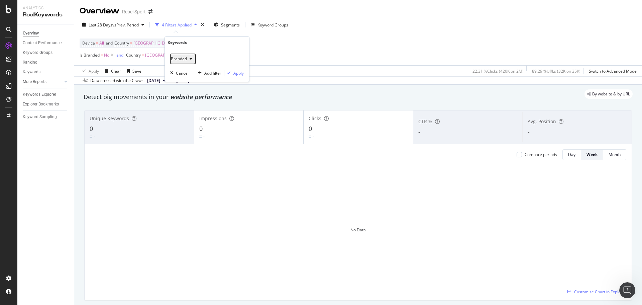
click at [192, 58] on icon "button" at bounding box center [191, 59] width 3 height 4
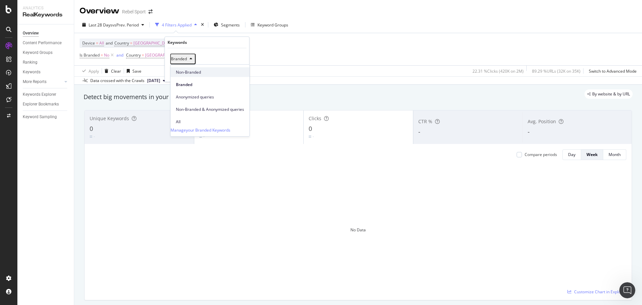
click at [192, 71] on span "Non-Branded" at bounding box center [210, 72] width 68 height 6
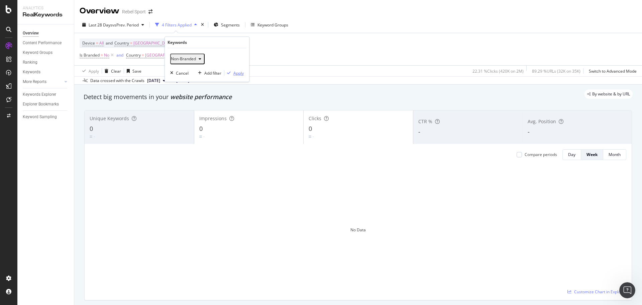
click at [239, 74] on div "Apply" at bounding box center [238, 73] width 10 height 6
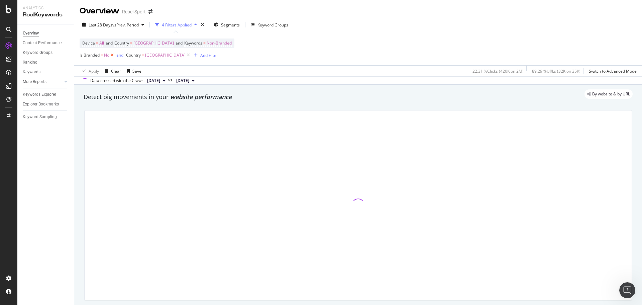
click at [112, 55] on icon at bounding box center [112, 55] width 6 height 7
click at [139, 54] on icon at bounding box center [142, 55] width 6 height 7
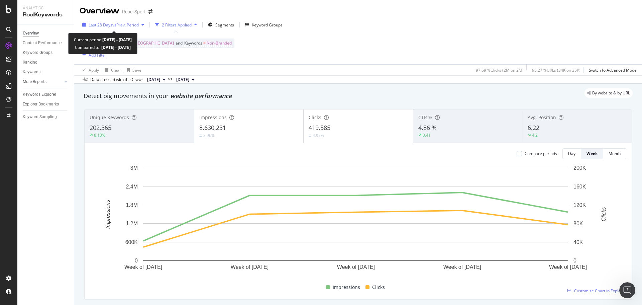
click at [130, 28] on div "Last 28 Days vs Prev. Period" at bounding box center [113, 25] width 67 height 10
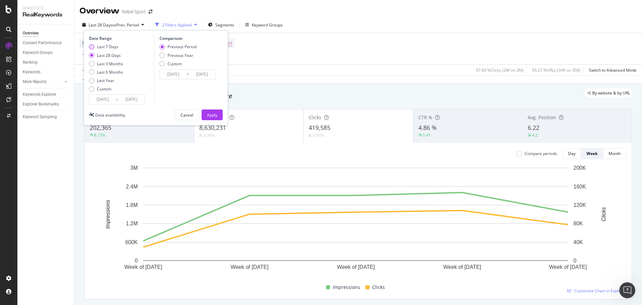
click at [109, 44] on div "Last 7 Days" at bounding box center [107, 47] width 21 height 6
type input "[DATE]"
click at [216, 113] on div "Apply" at bounding box center [212, 115] width 10 height 6
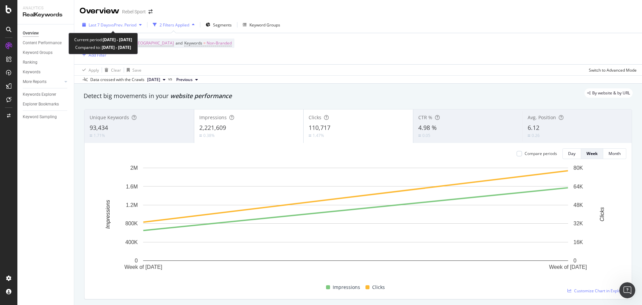
click at [100, 26] on span "Last 7 Days" at bounding box center [99, 25] width 21 height 6
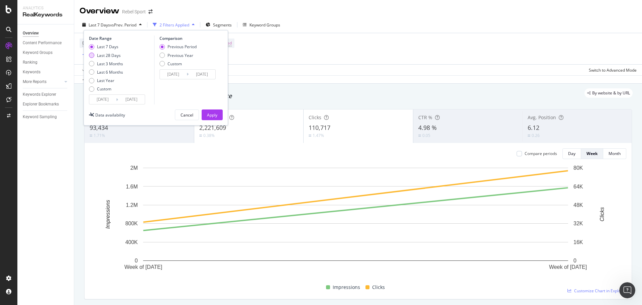
click at [107, 56] on div "Last 28 Days" at bounding box center [109, 55] width 24 height 6
type input "[DATE]"
click at [212, 114] on div "Apply" at bounding box center [212, 115] width 10 height 6
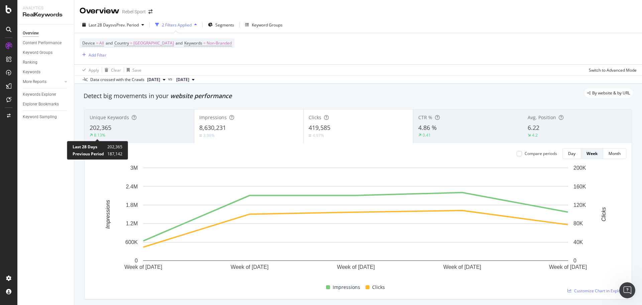
click at [100, 135] on div "8.13%" at bounding box center [99, 135] width 11 height 6
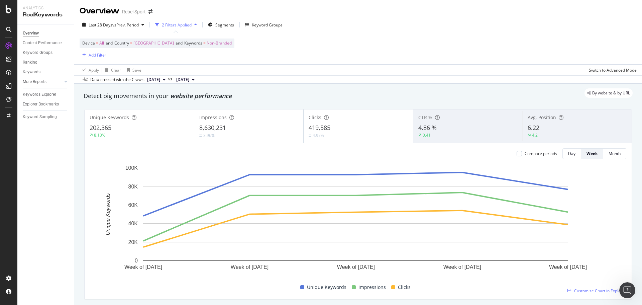
click at [119, 116] on span "Unique Keywords" at bounding box center [109, 117] width 39 height 6
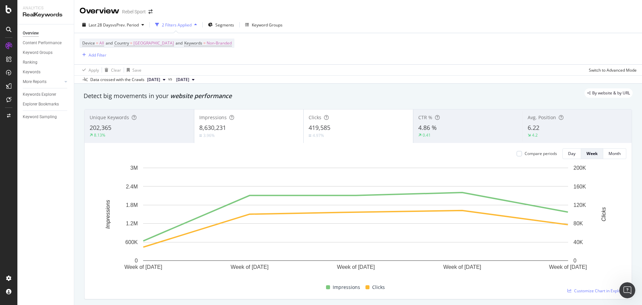
click at [105, 128] on span "202,365" at bounding box center [101, 127] width 22 height 8
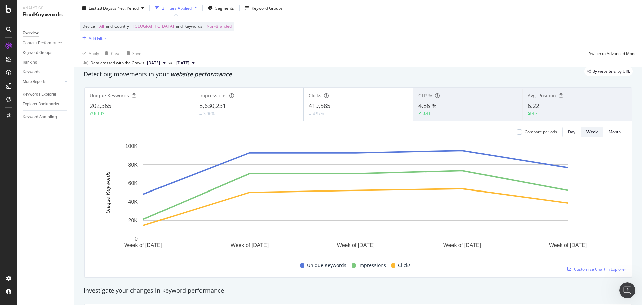
scroll to position [33, 0]
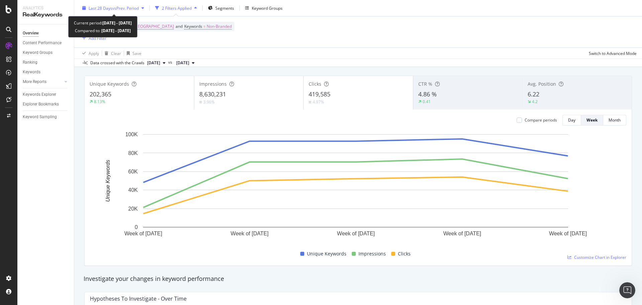
click at [115, 3] on div "Last 28 Days vs Prev. Period" at bounding box center [113, 8] width 67 height 10
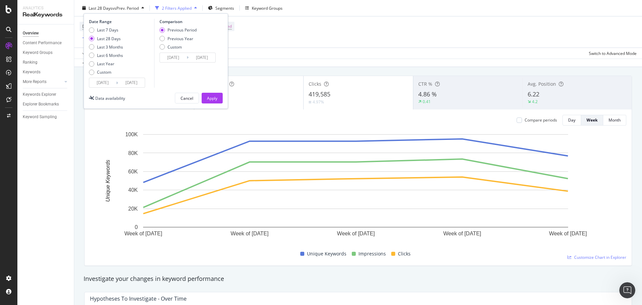
click at [463, 41] on div "Device = All and Country = [GEOGRAPHIC_DATA] and Keywords = Non-Branded Add Fil…" at bounding box center [358, 31] width 557 height 31
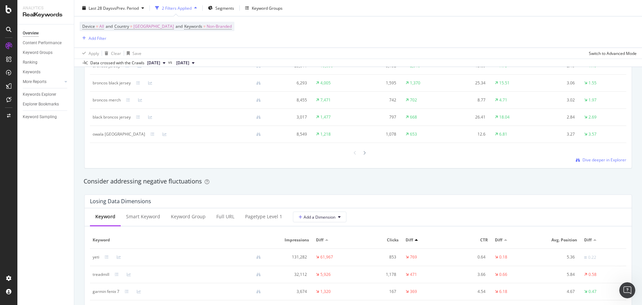
scroll to position [669, 0]
click at [582, 160] on span "Dive deeper in Explorer" at bounding box center [604, 159] width 44 height 6
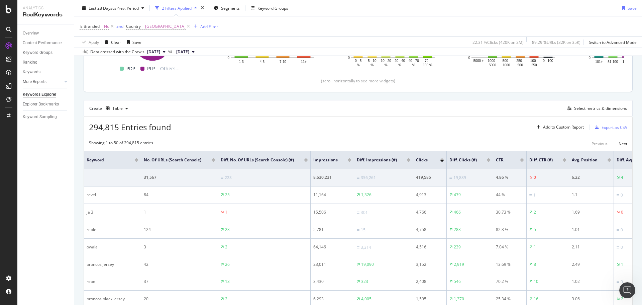
scroll to position [175, 0]
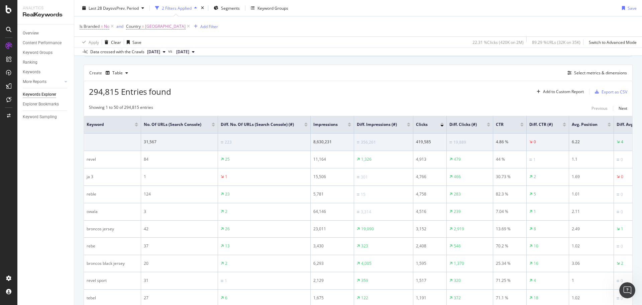
click at [489, 124] on div at bounding box center [488, 123] width 3 height 2
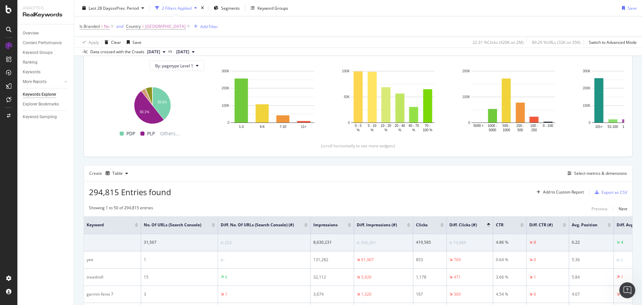
scroll to position [175, 0]
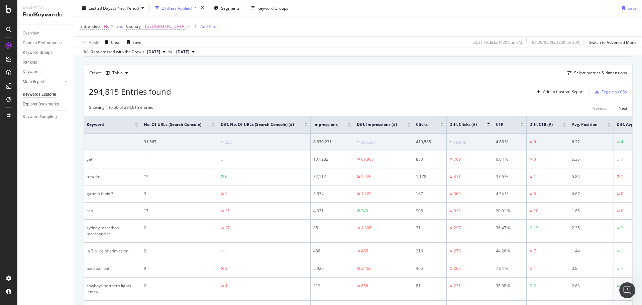
click at [489, 124] on div at bounding box center [488, 123] width 3 height 2
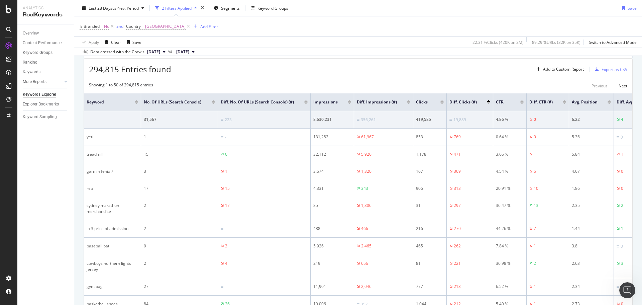
scroll to position [208, 0]
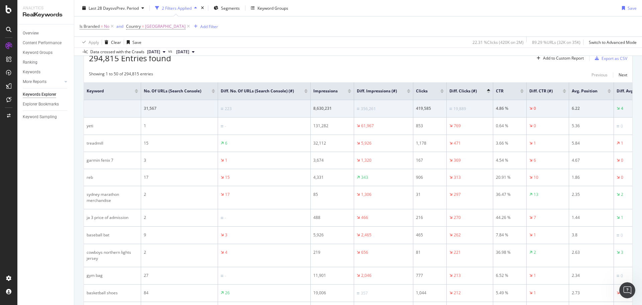
click at [489, 93] on div at bounding box center [488, 92] width 3 height 2
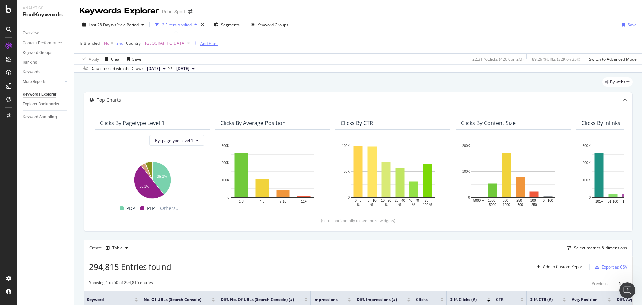
click at [200, 43] on div "Add Filter" at bounding box center [209, 43] width 18 height 6
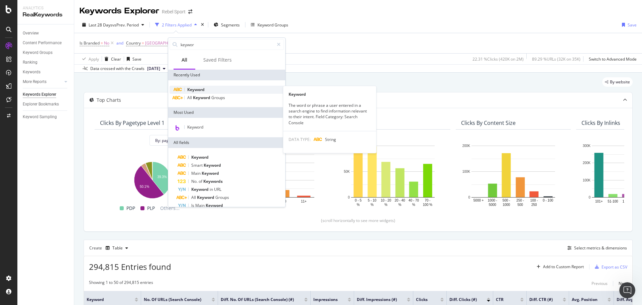
type input "keywor"
click at [209, 92] on div "Keyword" at bounding box center [226, 90] width 114 height 8
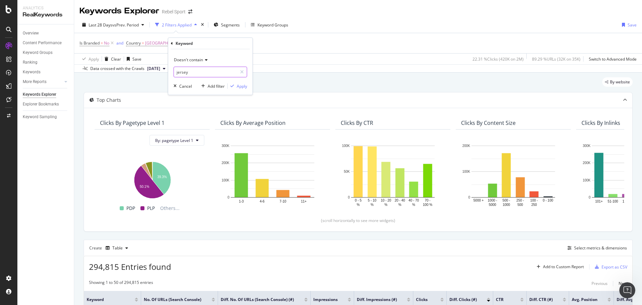
type input "jersey"
click at [203, 61] on span "Doesn't contain" at bounding box center [188, 60] width 29 height 6
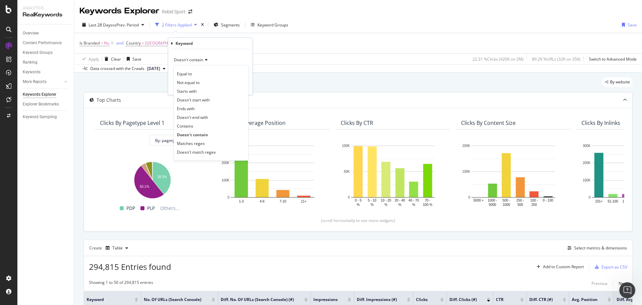
click at [194, 122] on div "Contains" at bounding box center [211, 125] width 72 height 9
click at [239, 88] on div "Apply" at bounding box center [242, 86] width 10 height 6
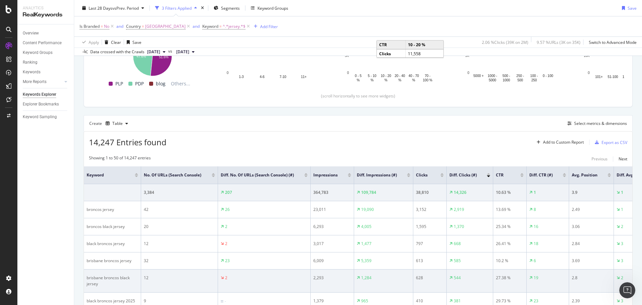
scroll to position [100, 0]
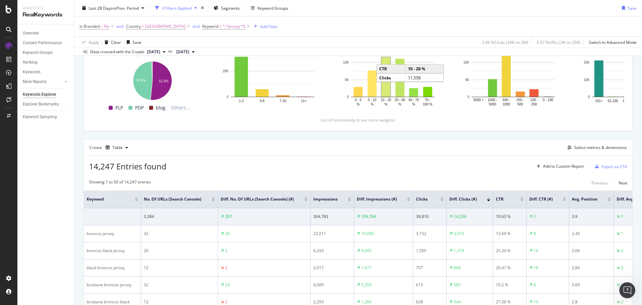
drag, startPoint x: 224, startPoint y: 26, endPoint x: 640, endPoint y: 101, distance: 422.2
click at [245, 26] on icon at bounding box center [248, 26] width 6 height 7
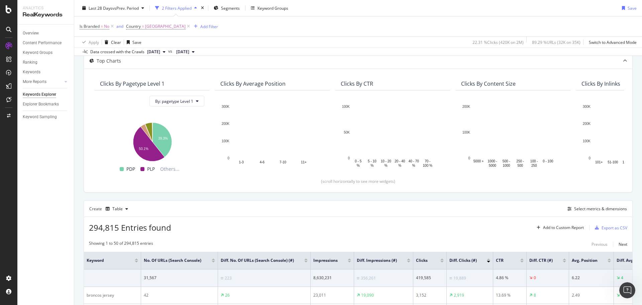
scroll to position [33, 0]
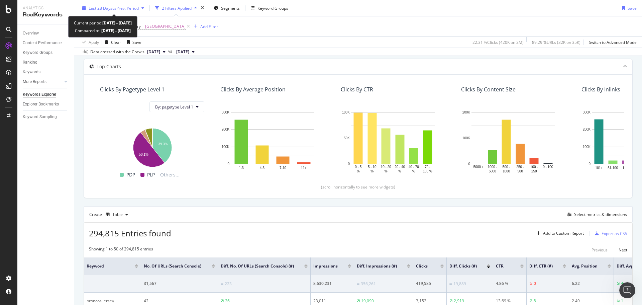
click at [128, 10] on span "vs Prev. Period" at bounding box center [125, 8] width 26 height 6
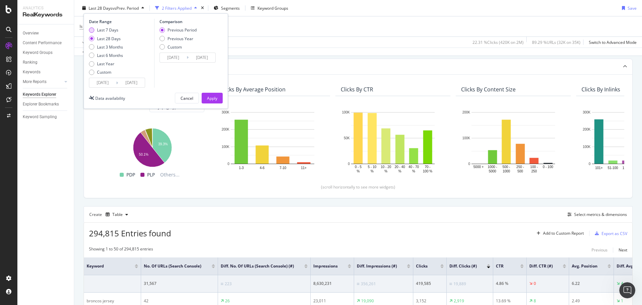
click at [101, 28] on div "Last 7 Days" at bounding box center [107, 30] width 21 height 6
type input "[DATE]"
click at [208, 98] on div "Apply" at bounding box center [212, 98] width 10 height 6
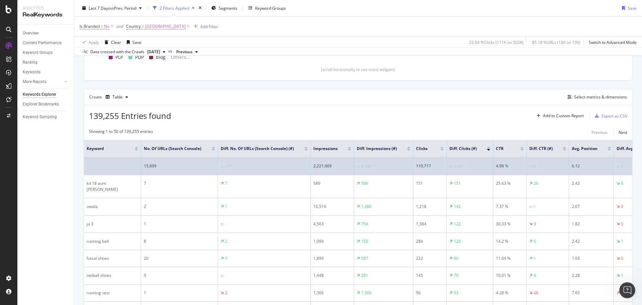
scroll to position [167, 0]
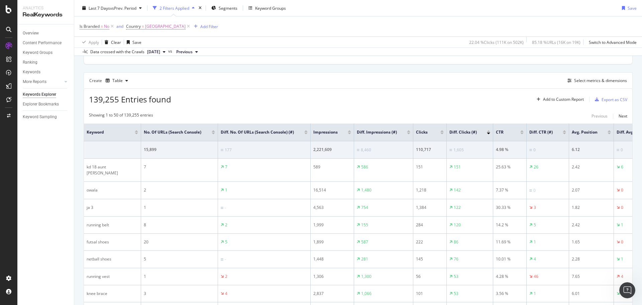
click at [488, 134] on div at bounding box center [488, 133] width 3 height 2
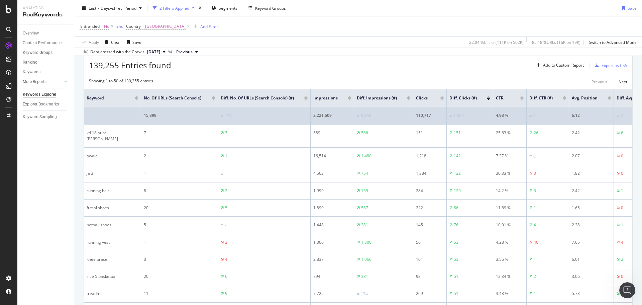
scroll to position [201, 0]
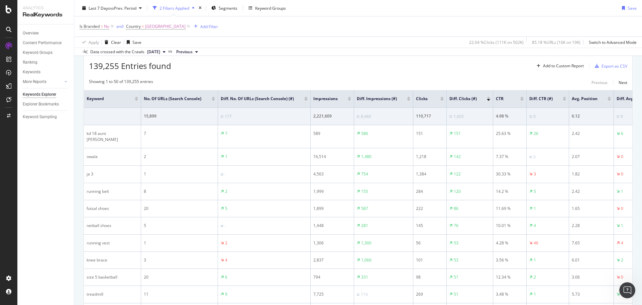
click at [489, 101] on div at bounding box center [488, 100] width 3 height 2
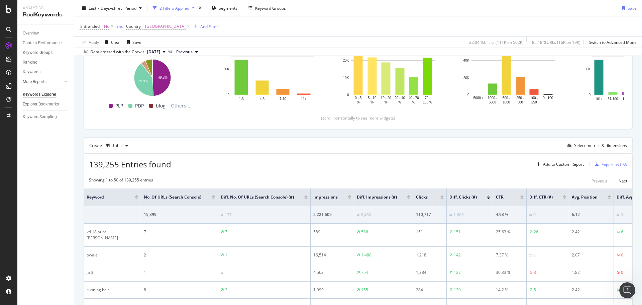
scroll to position [41, 0]
